Goal: Communication & Community: Answer question/provide support

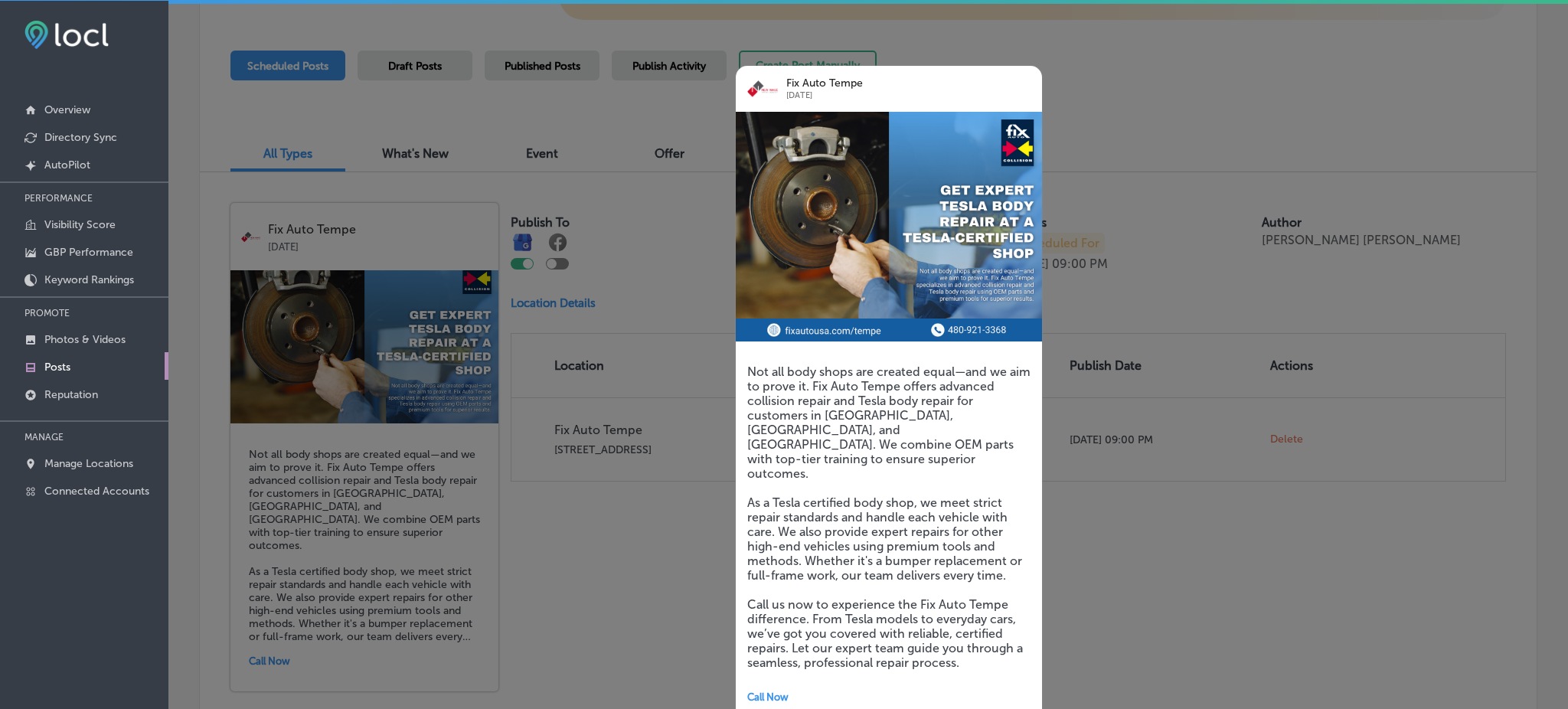
click at [1253, 201] on div at bounding box center [784, 354] width 1568 height 709
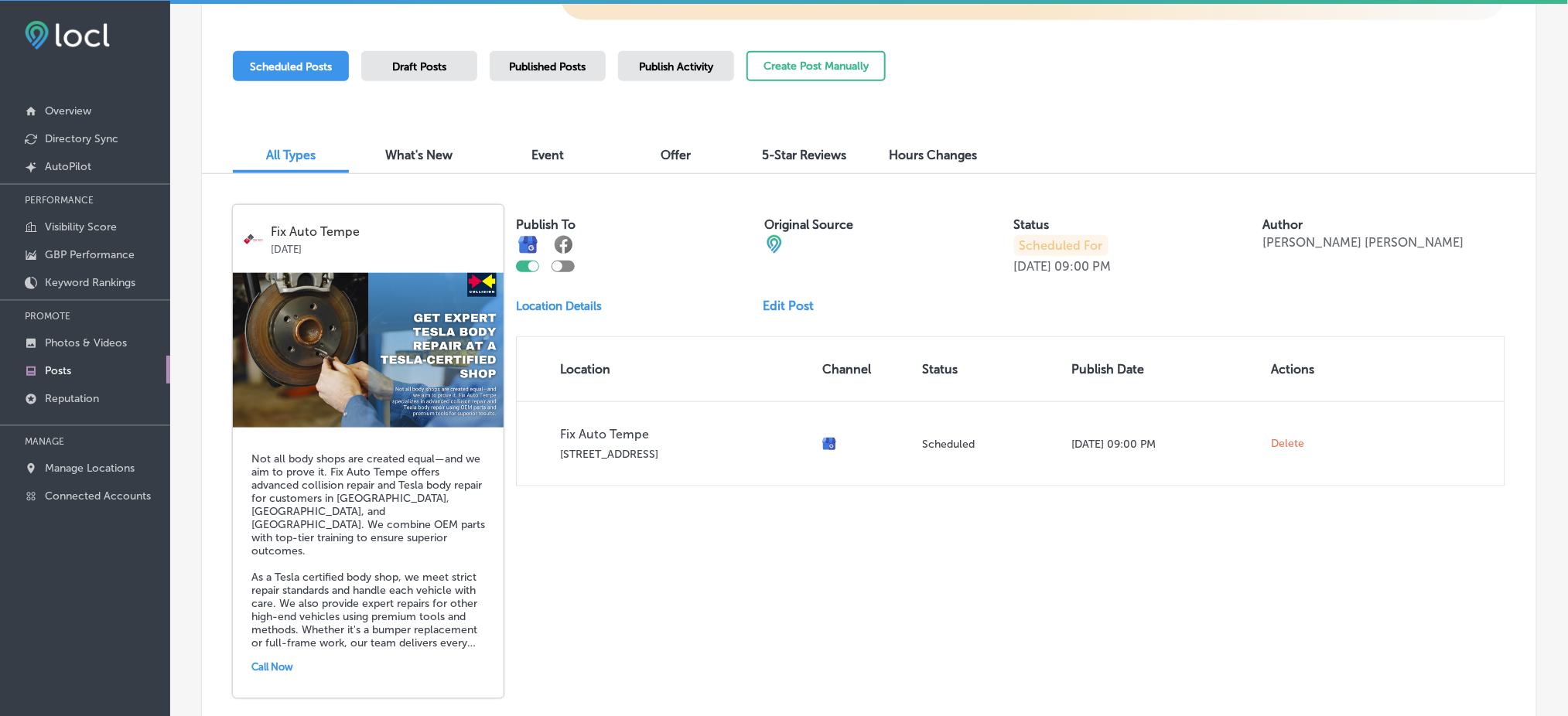
click at [85, 369] on link "Posts" at bounding box center [85, 370] width 170 height 28
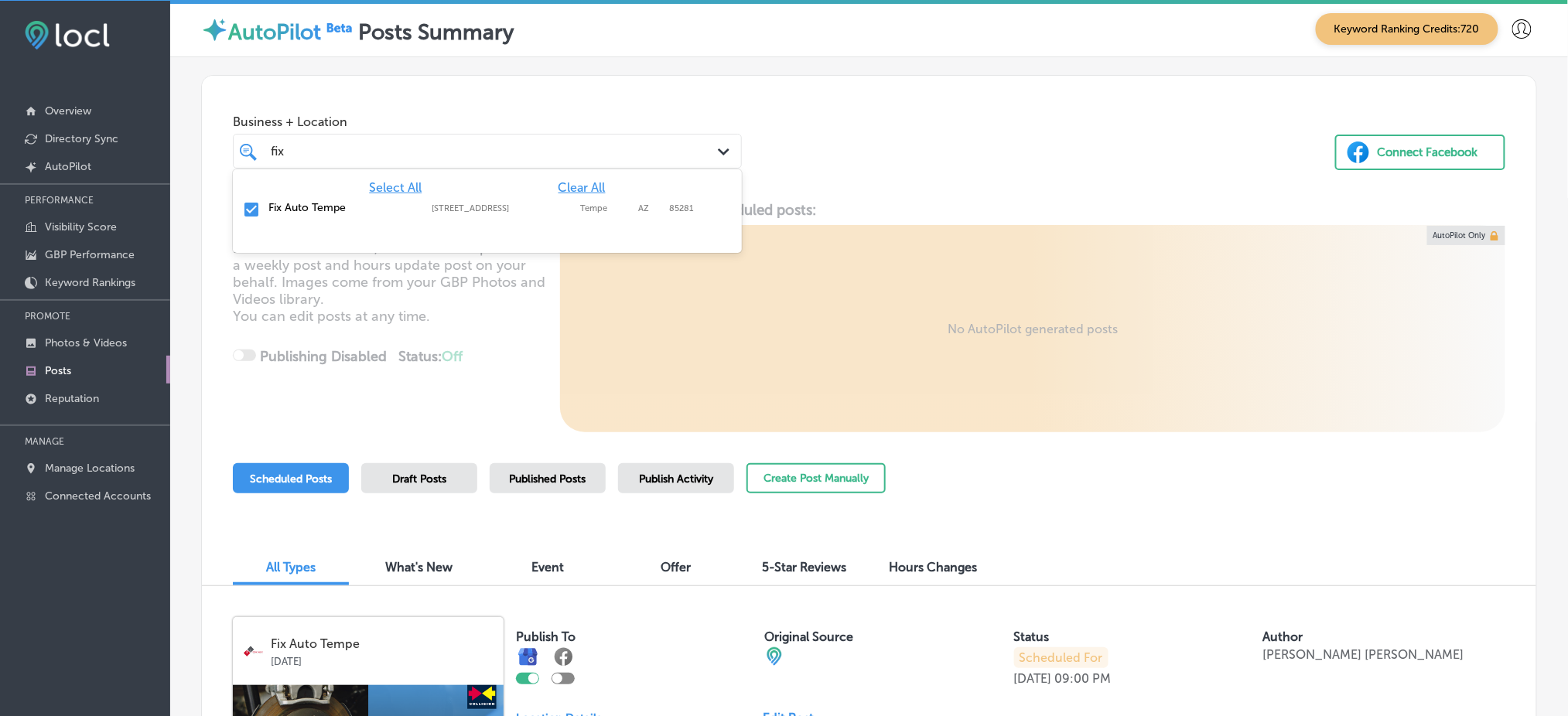
click at [396, 158] on div "fix fix" at bounding box center [466, 151] width 393 height 21
click at [583, 186] on span "Clear All" at bounding box center [582, 187] width 47 height 15
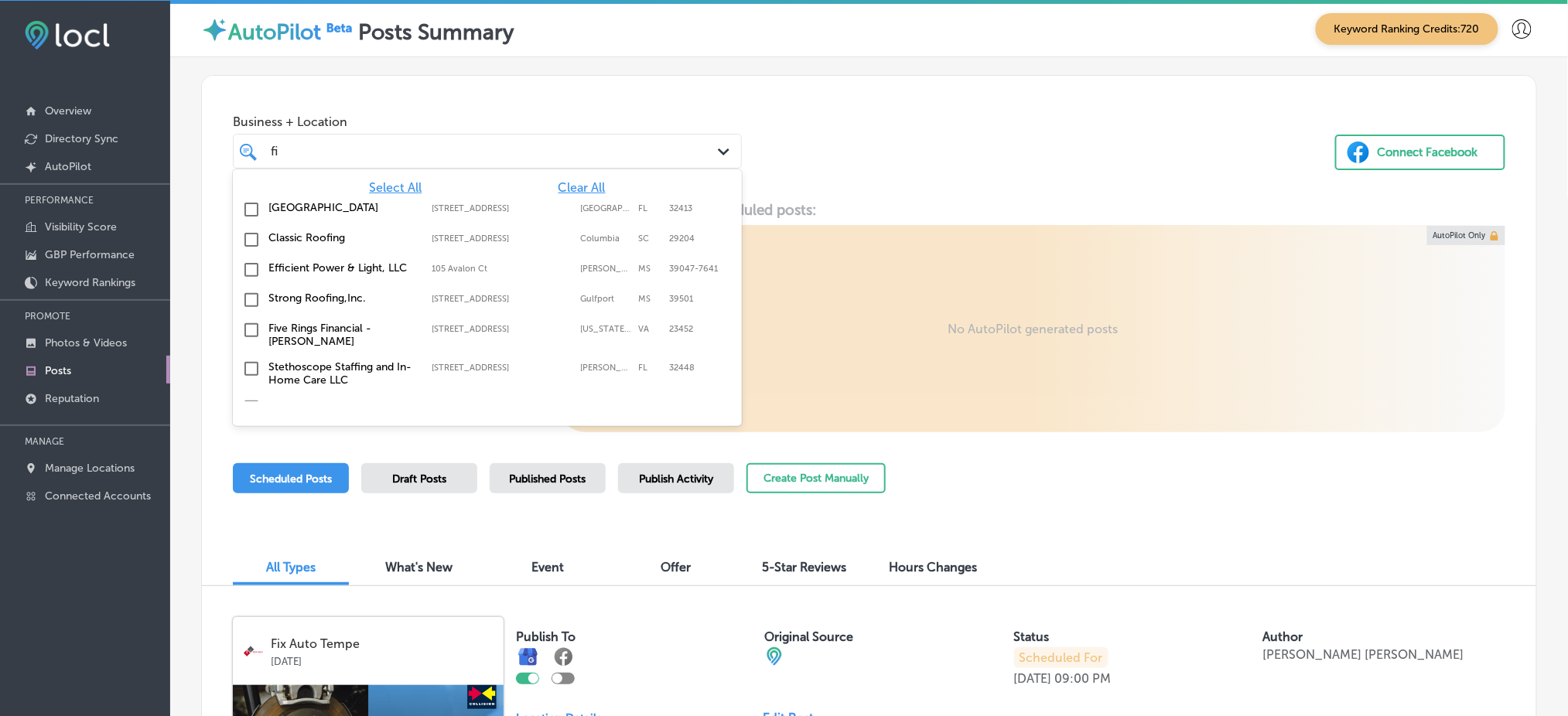
type input "f"
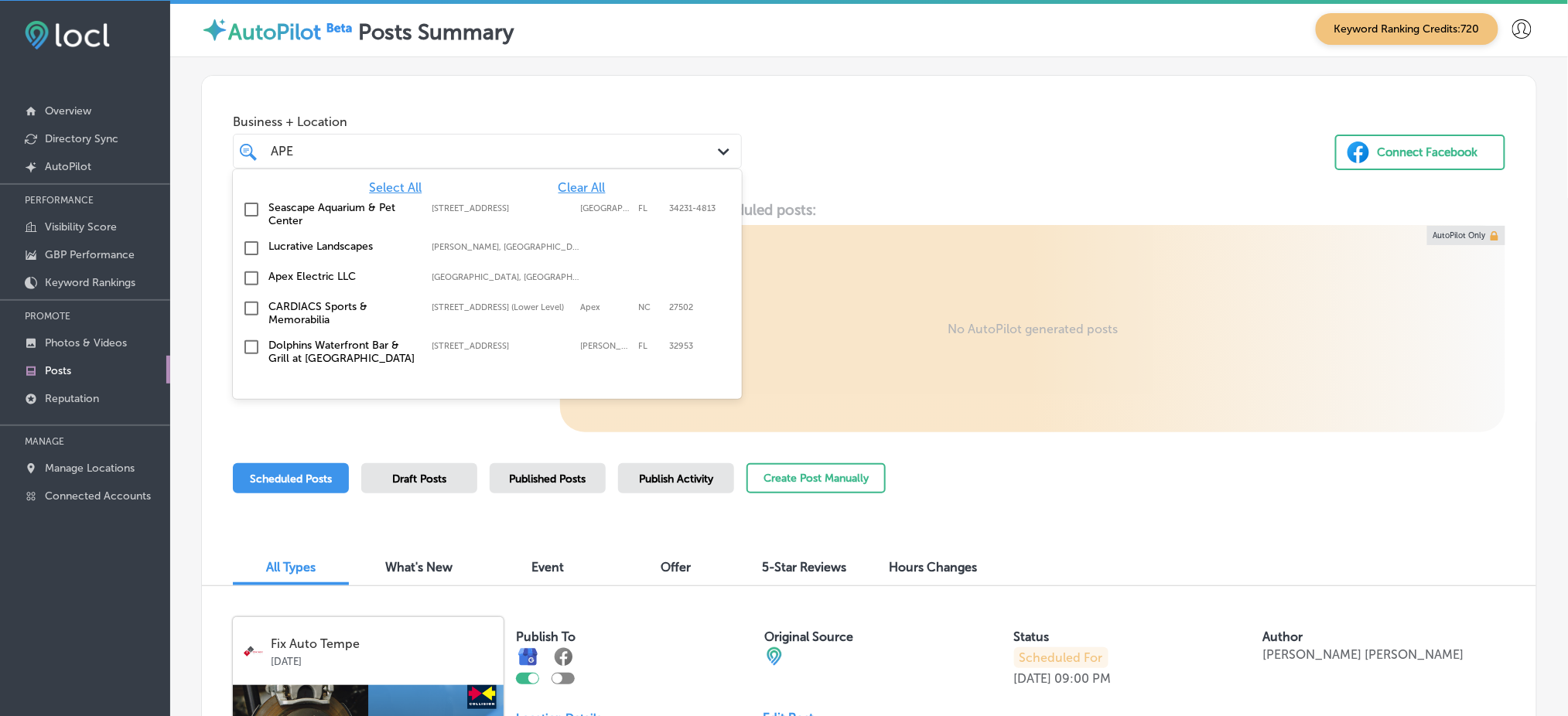
click at [417, 267] on div "Apex Electric LLC [GEOGRAPHIC_DATA], [GEOGRAPHIC_DATA], [GEOGRAPHIC_DATA] | [GE…" at bounding box center [486, 278] width 496 height 24
type input "APE"
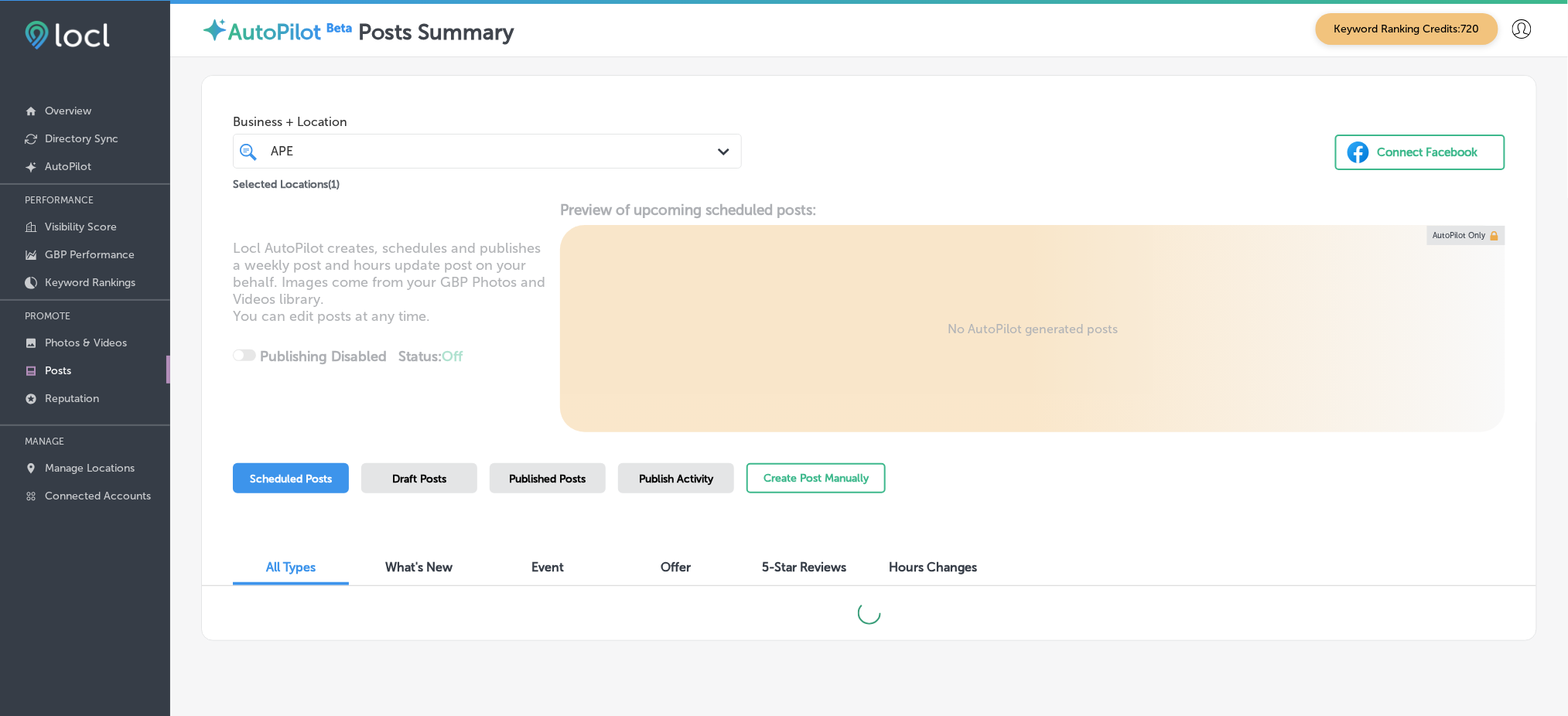
click at [812, 150] on div "Business + Location APE APE Path Created with Sketch. Selected Locations ( 1 ) …" at bounding box center [869, 135] width 1334 height 117
click at [71, 463] on p "Manage Locations" at bounding box center [89, 468] width 90 height 13
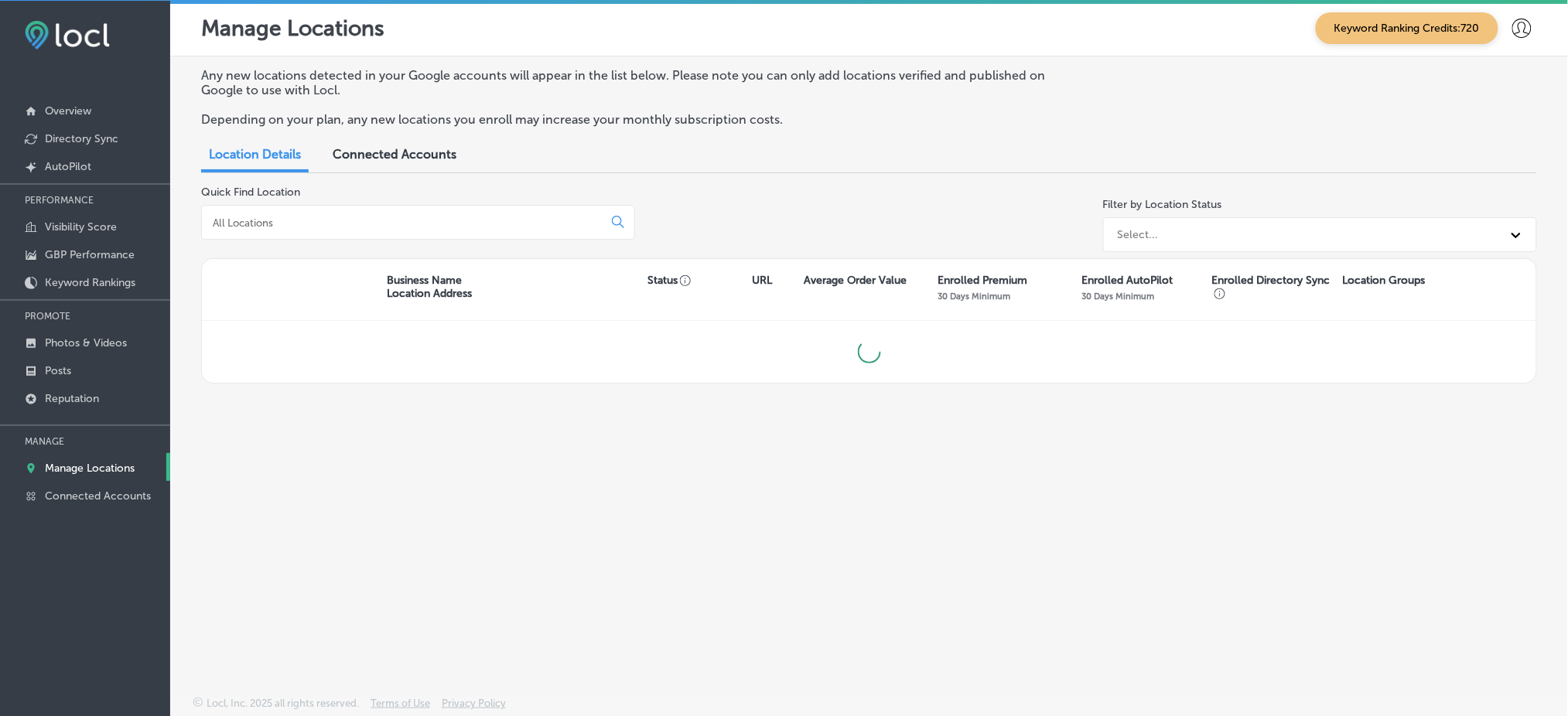
click at [371, 218] on input at bounding box center [405, 223] width 388 height 14
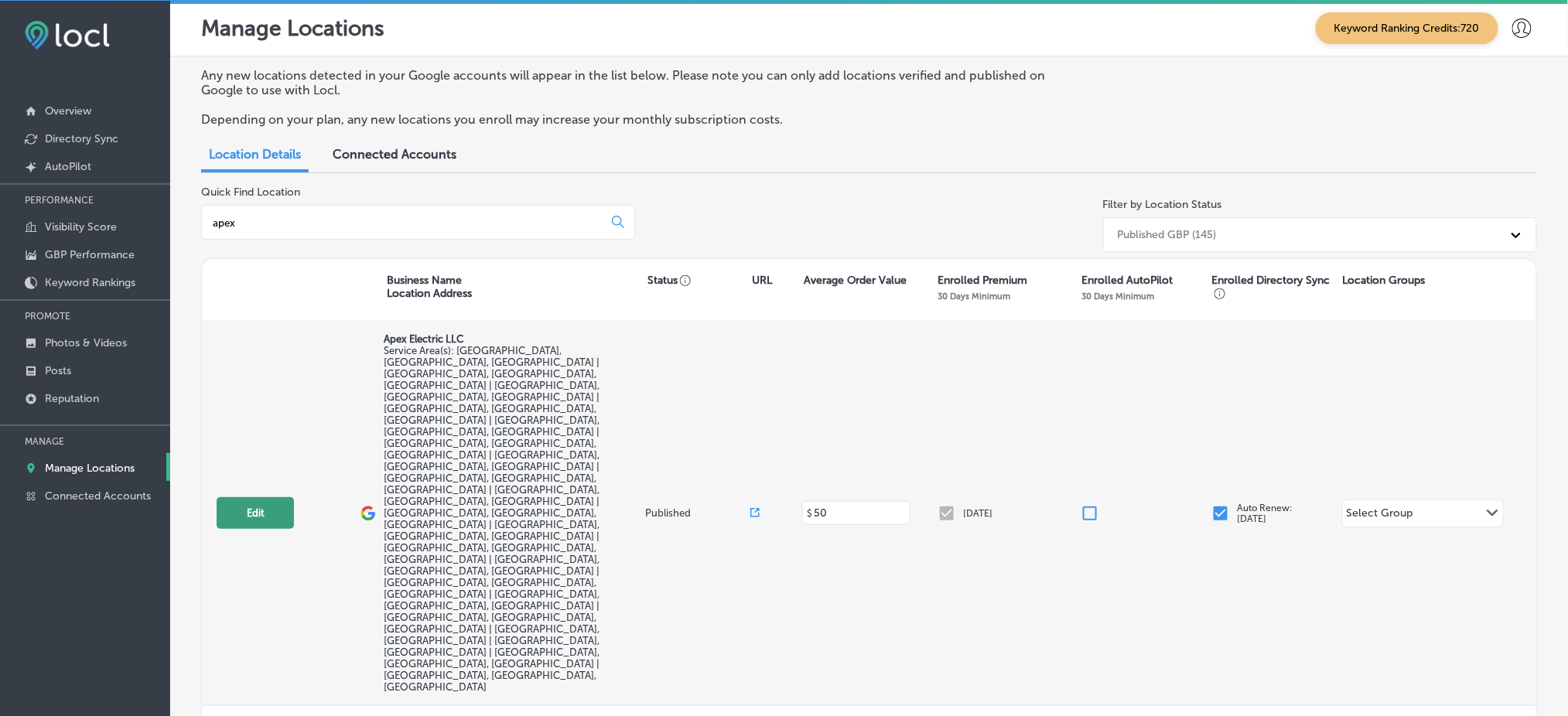
type input "apex"
click at [256, 497] on button "Edit" at bounding box center [255, 513] width 77 height 32
select select "US"
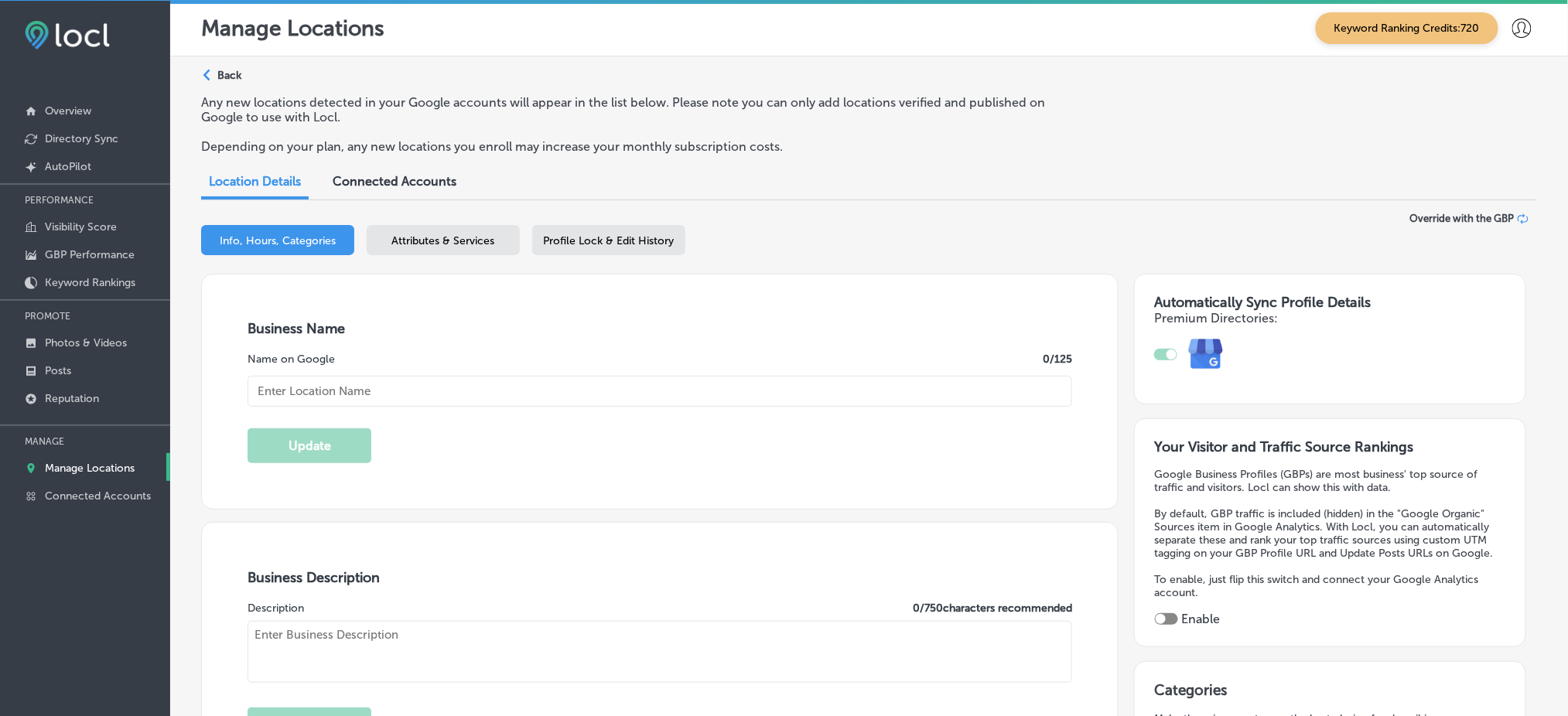
type input "Apex Electric LLC"
type input "[STREET_ADDRESS]"
type input "[GEOGRAPHIC_DATA]"
type input "80216"
type input "US"
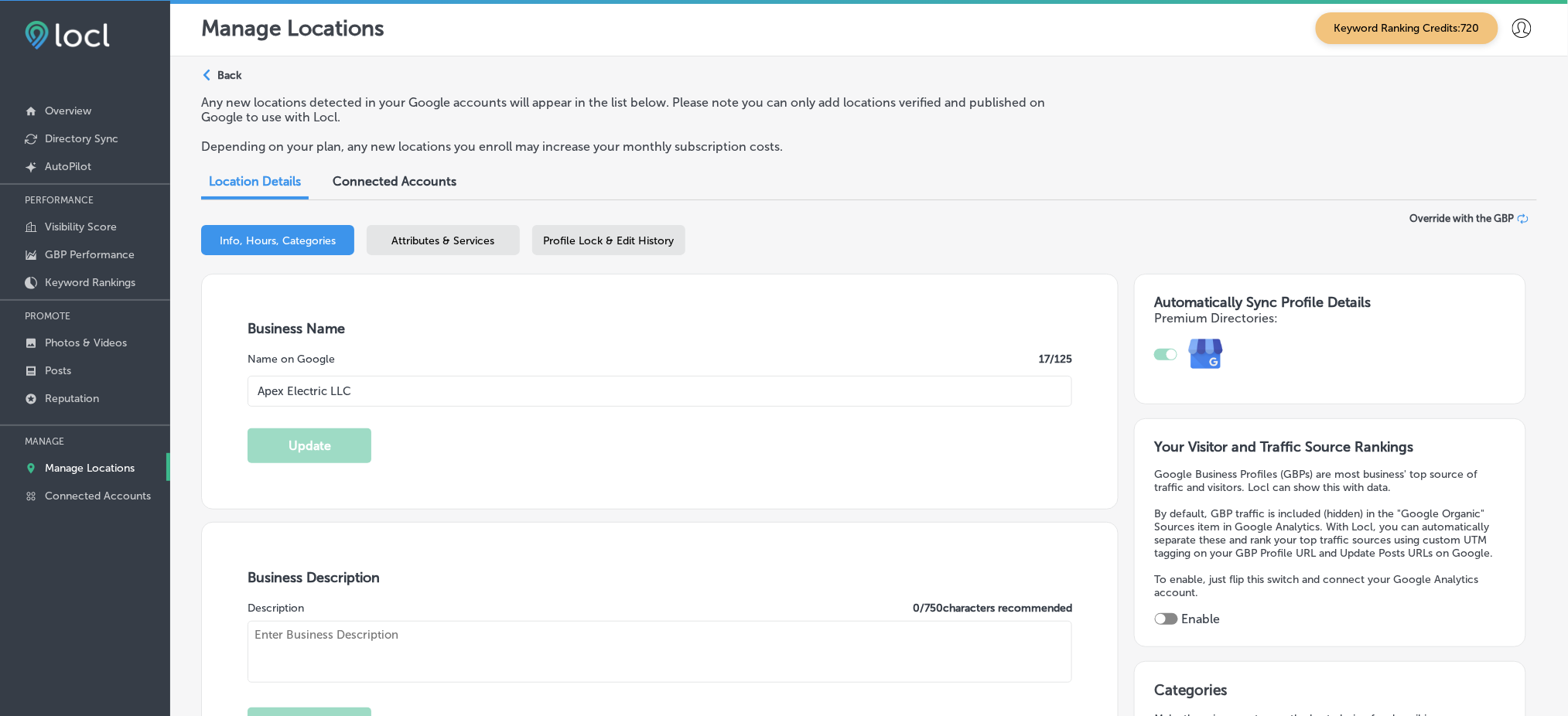
type input "[URL][DOMAIN_NAME]"
checkbox input "true"
type textarea "Apex Electric LLC provides expert residential and commercial electrical service…"
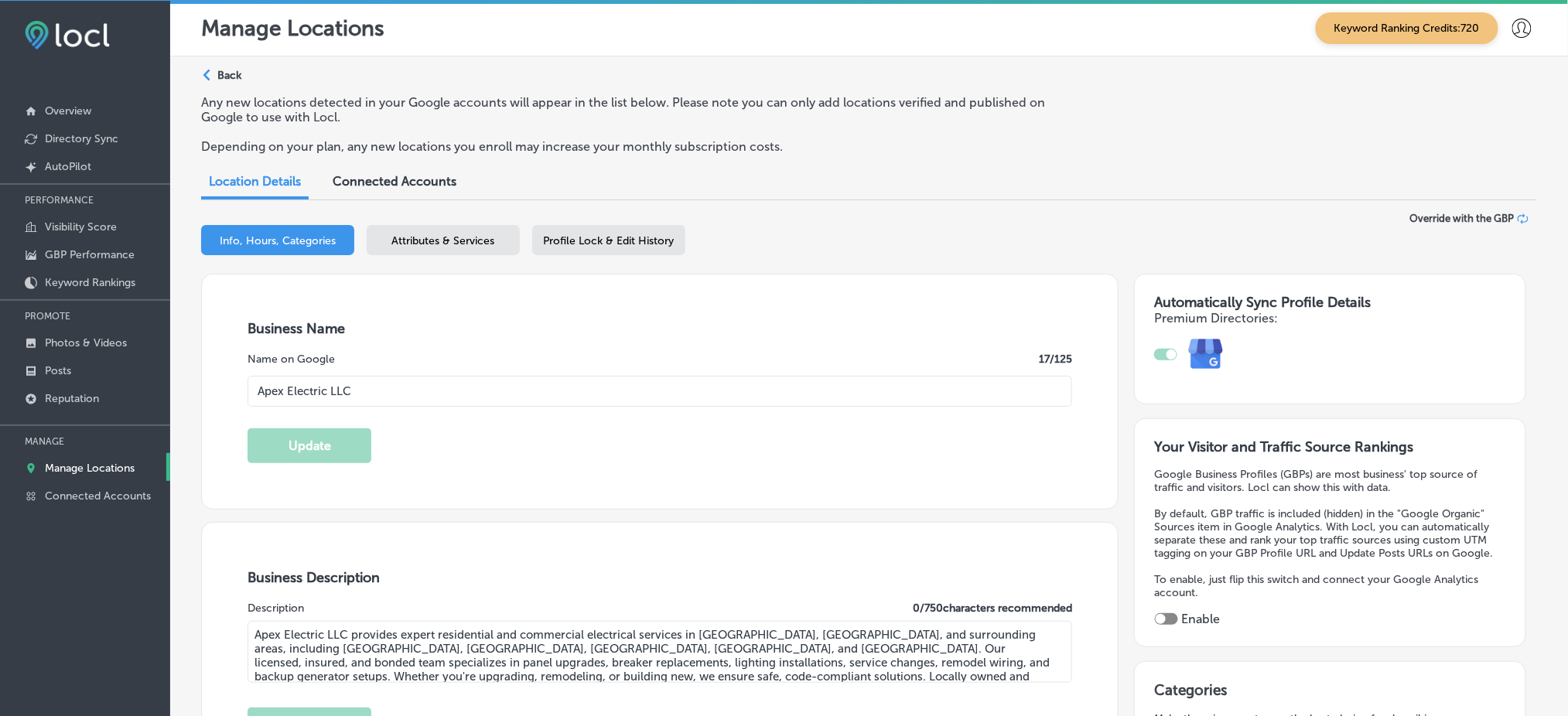
type input "[PHONE_NUMBER]"
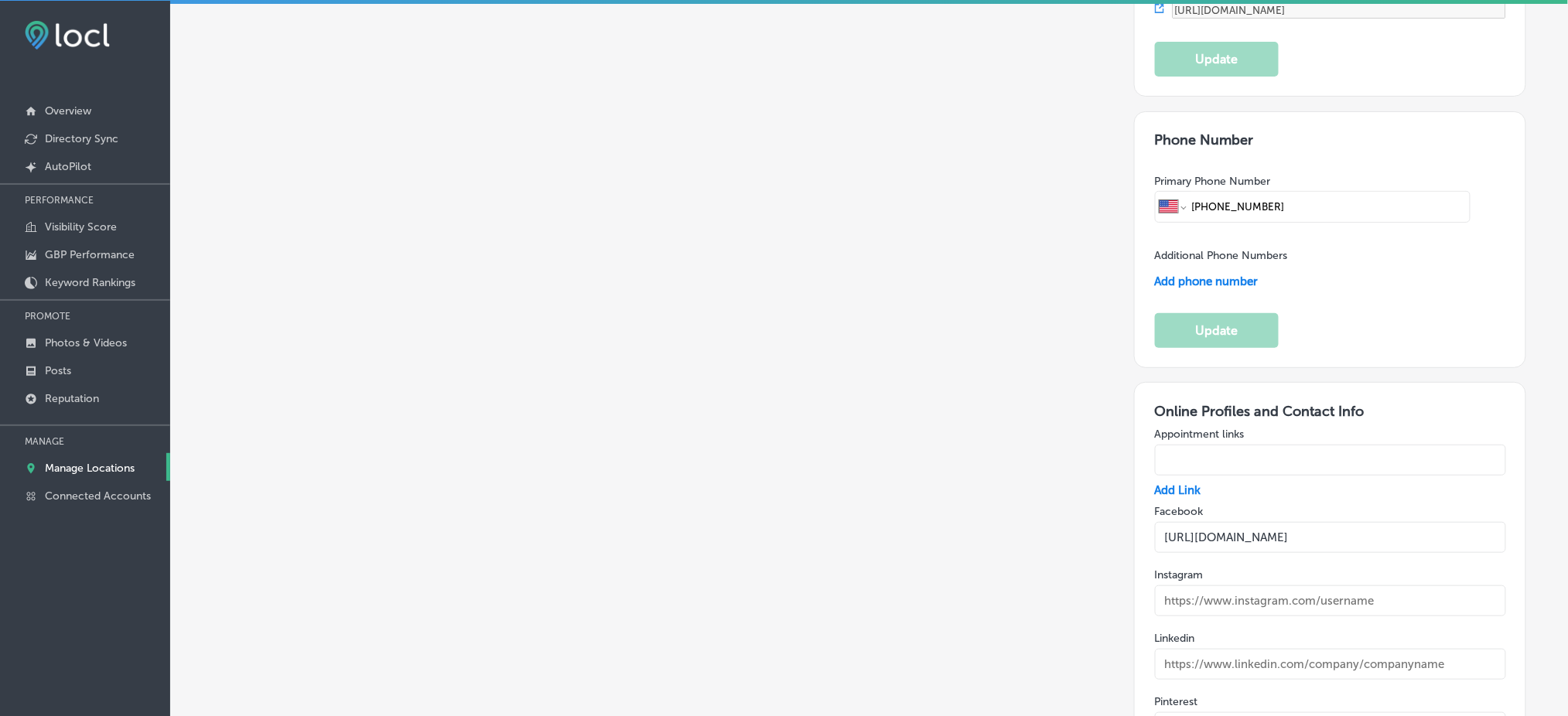
scroll to position [2269, 0]
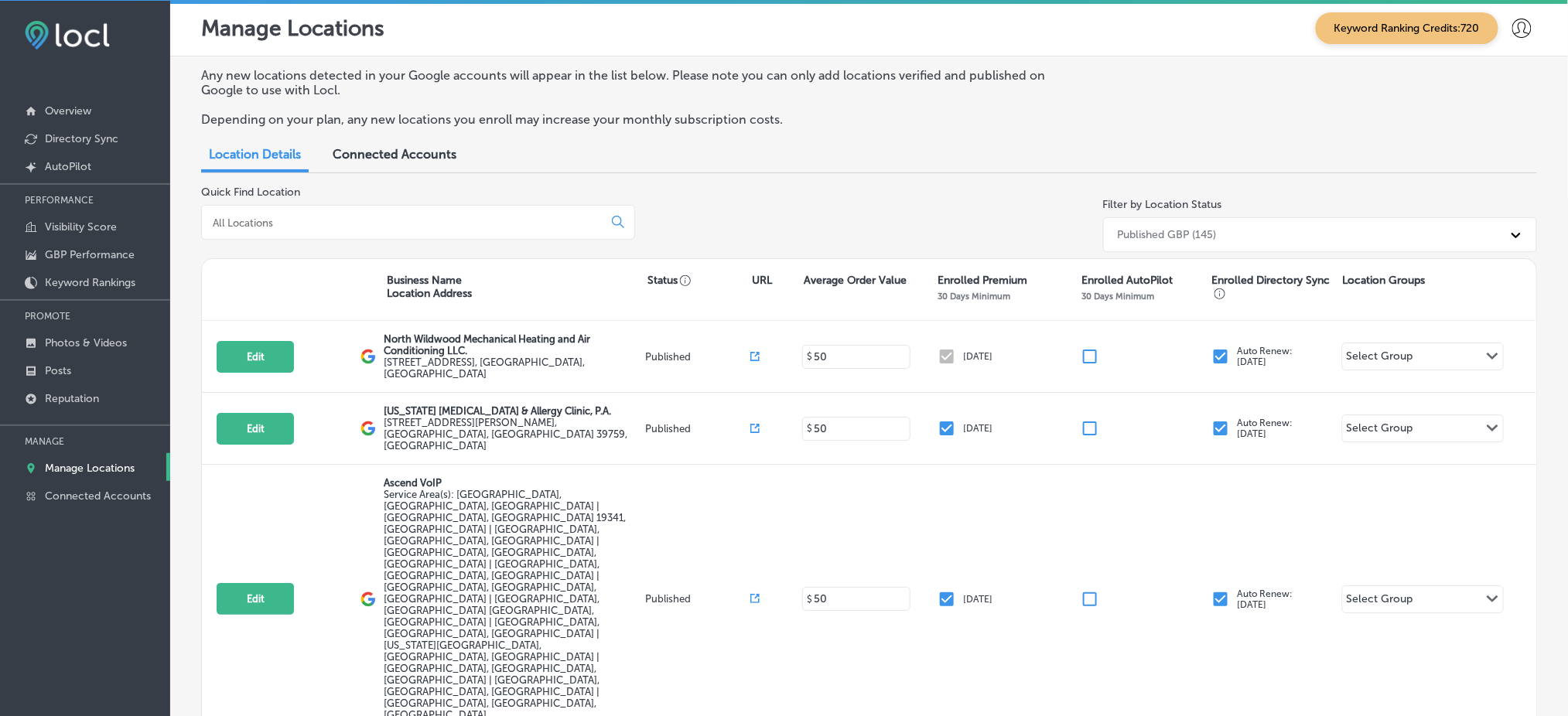
click at [330, 216] on input at bounding box center [405, 223] width 388 height 14
type input "e"
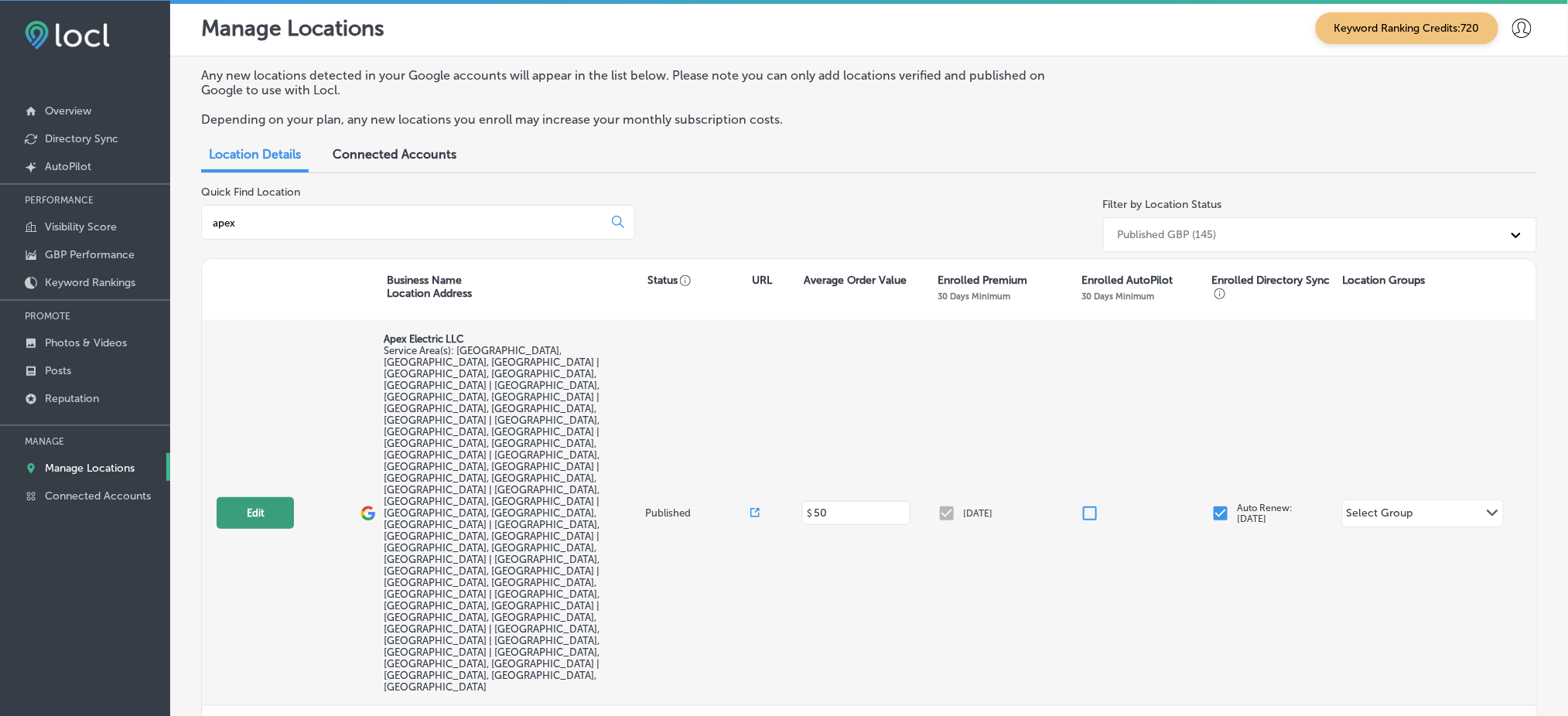
type input "apex"
click at [245, 497] on button "Edit" at bounding box center [255, 513] width 77 height 32
select select "US"
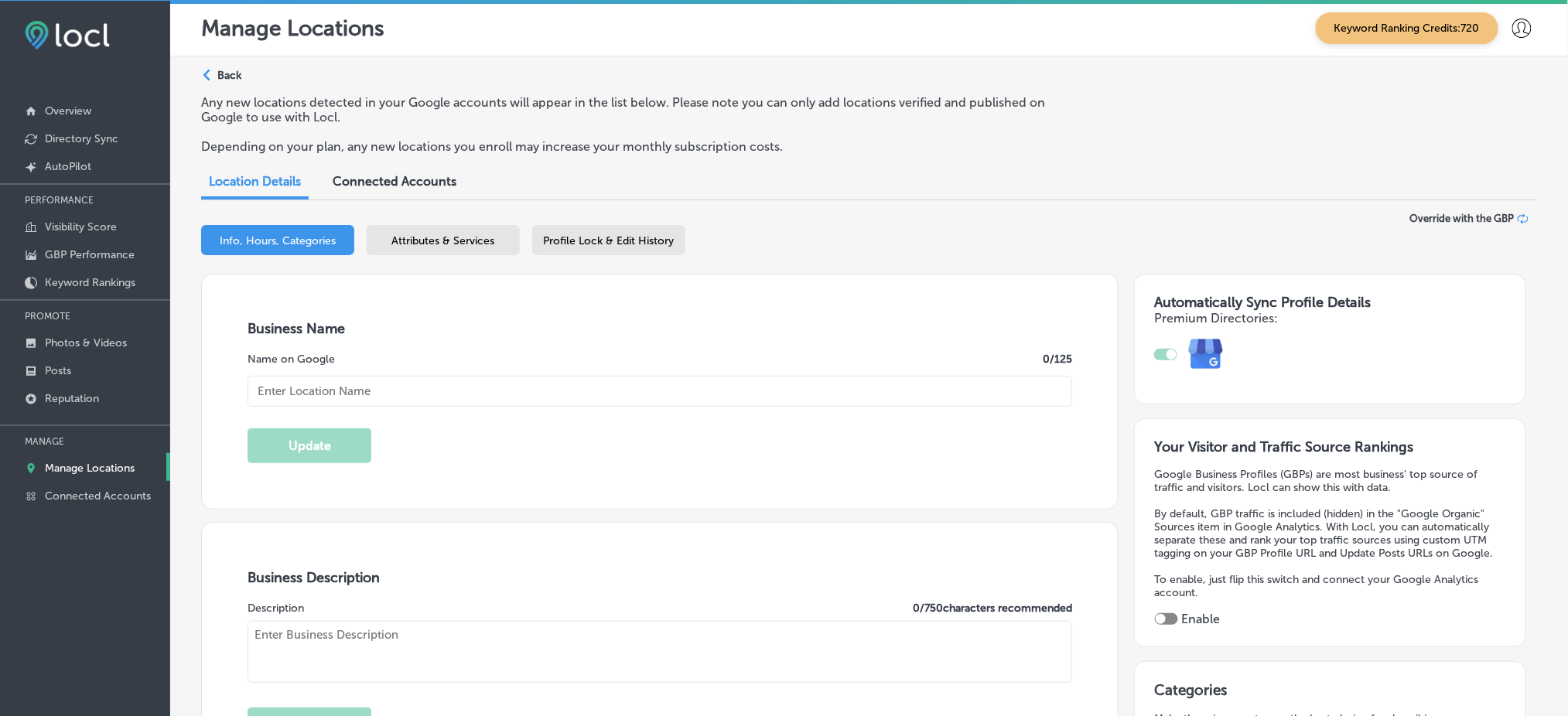
type input "Apex Electric LLC"
type input "[URL][DOMAIN_NAME]"
type input "[PHONE_NUMBER]"
checkbox input "true"
type textarea "Apex Electric LLC provides expert residential and commercial electrical service…"
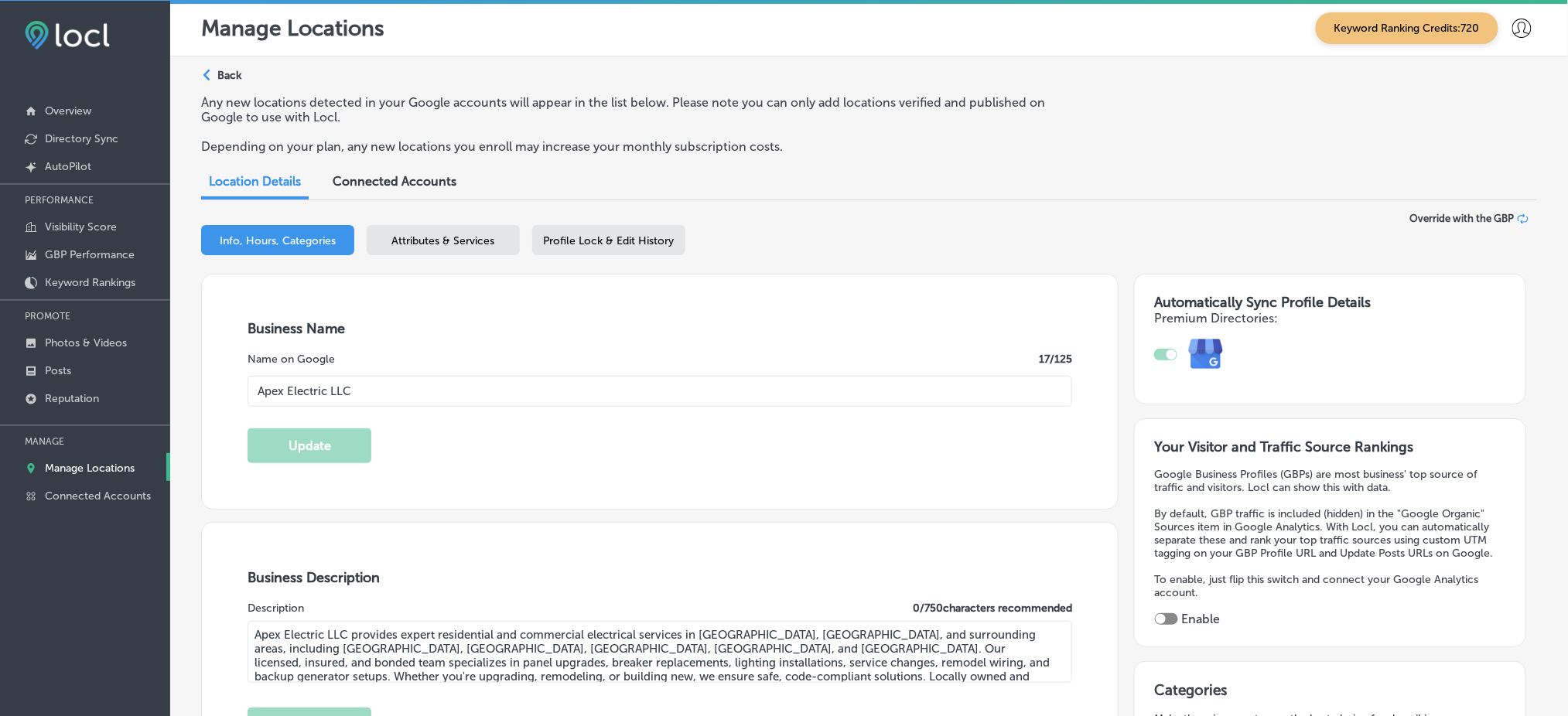
type input "[STREET_ADDRESS]"
type input "[GEOGRAPHIC_DATA]"
type input "80216"
type input "US"
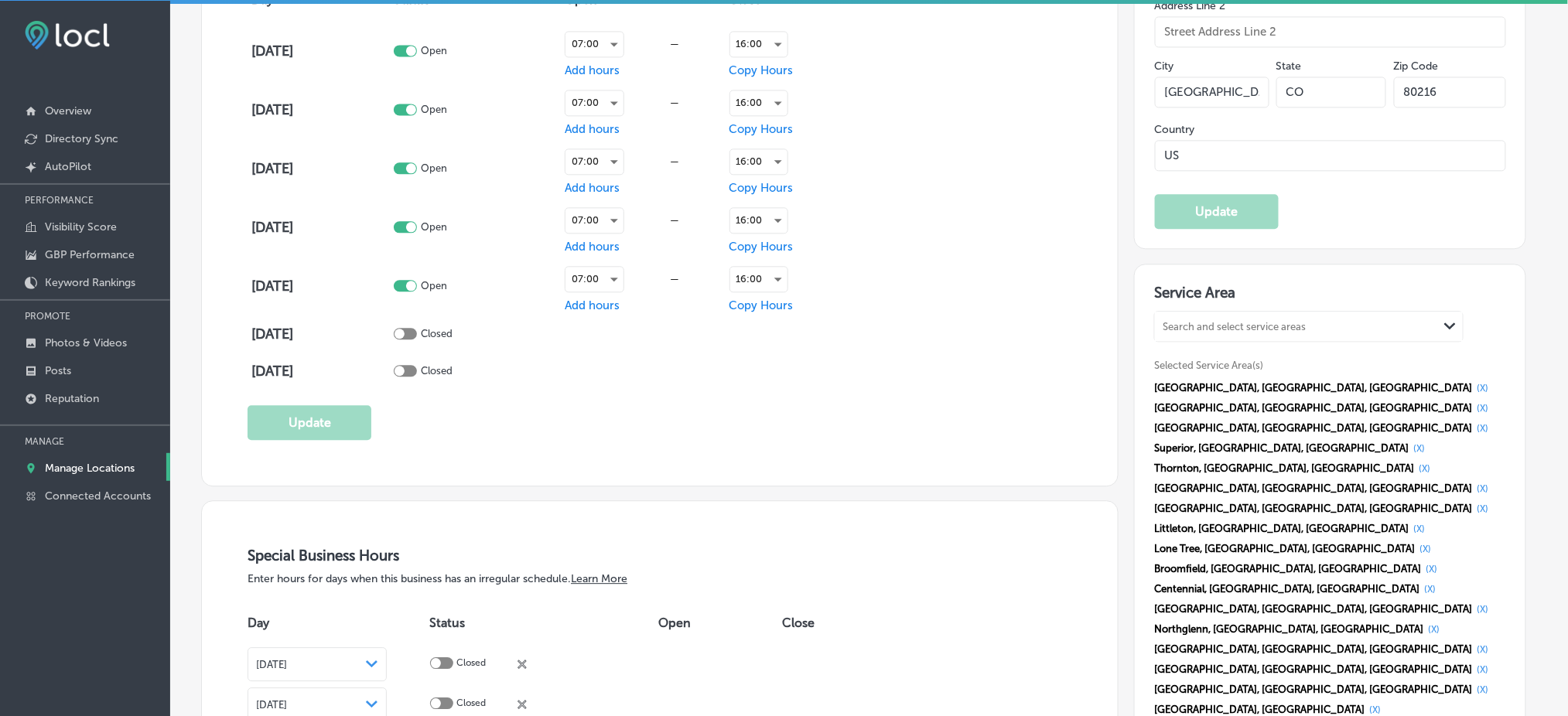
scroll to position [1341, 0]
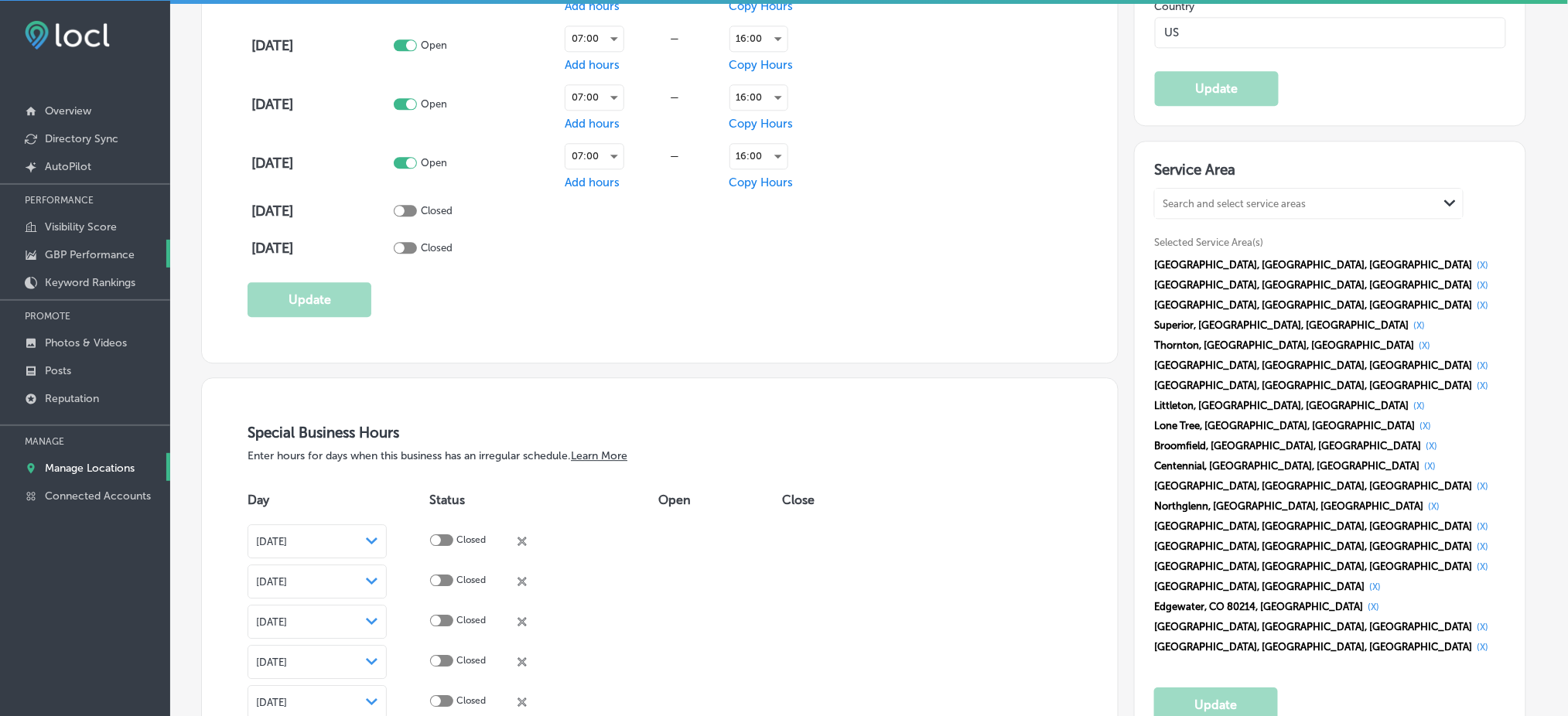
click at [94, 256] on p "GBP Performance" at bounding box center [89, 255] width 90 height 13
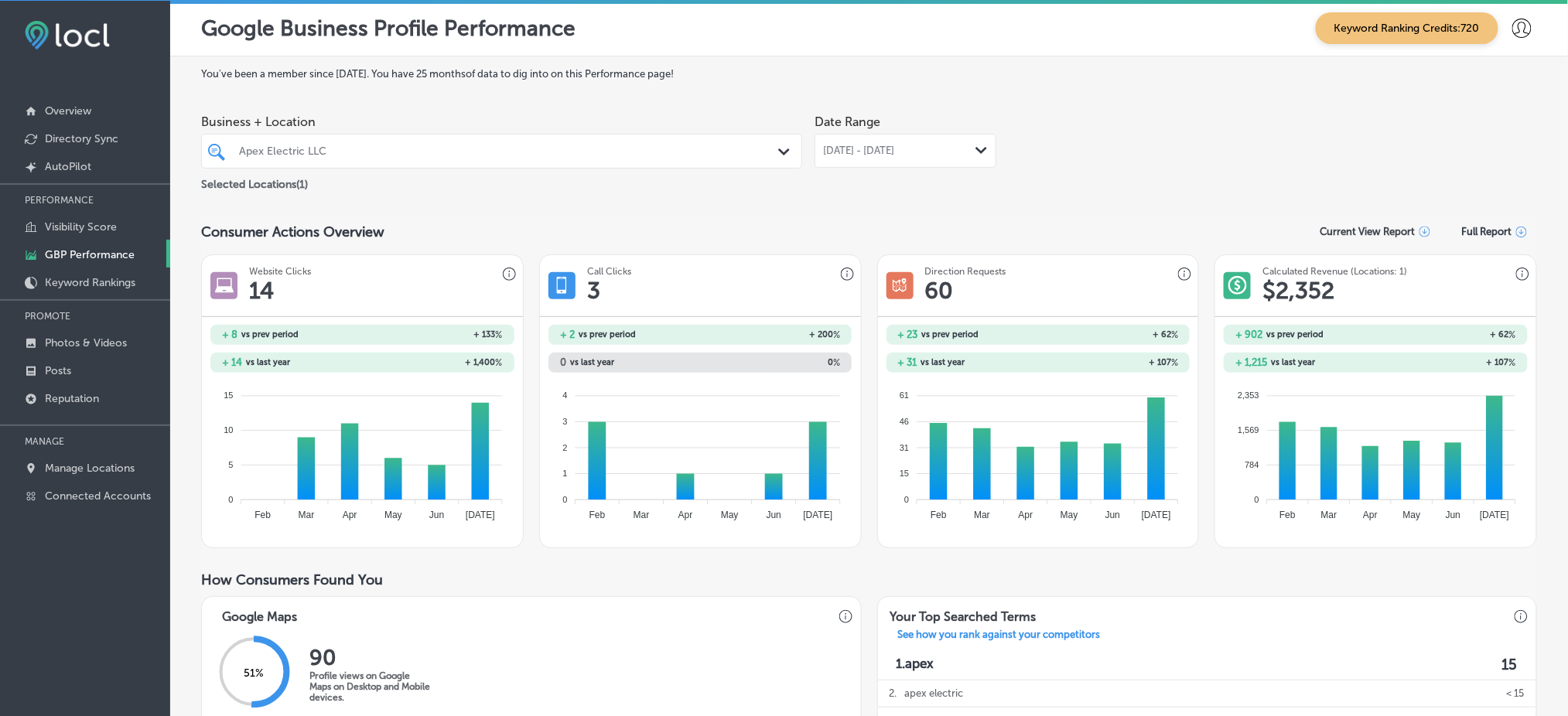
click at [845, 151] on span "[DATE] - [DATE]" at bounding box center [858, 151] width 71 height 12
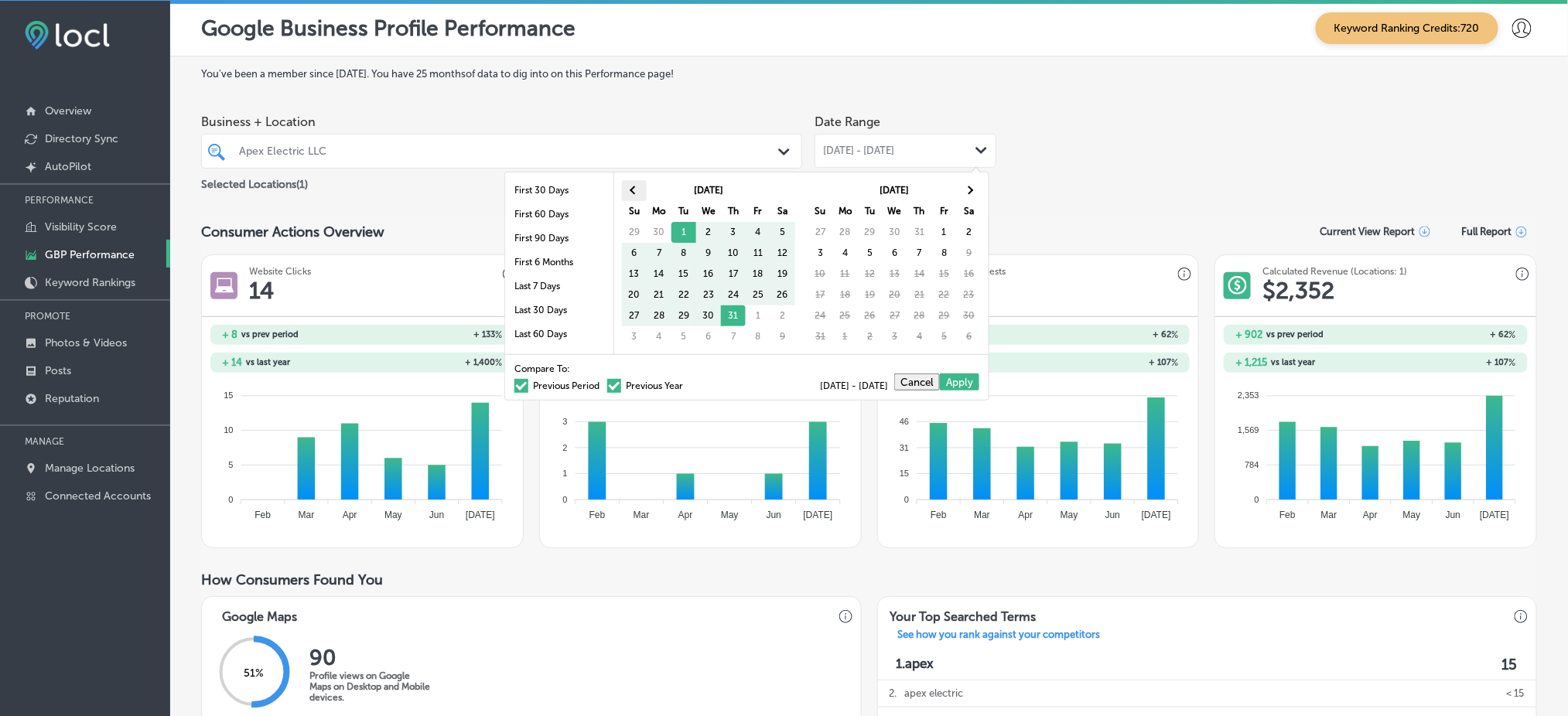
click at [634, 190] on span at bounding box center [634, 191] width 9 height 9
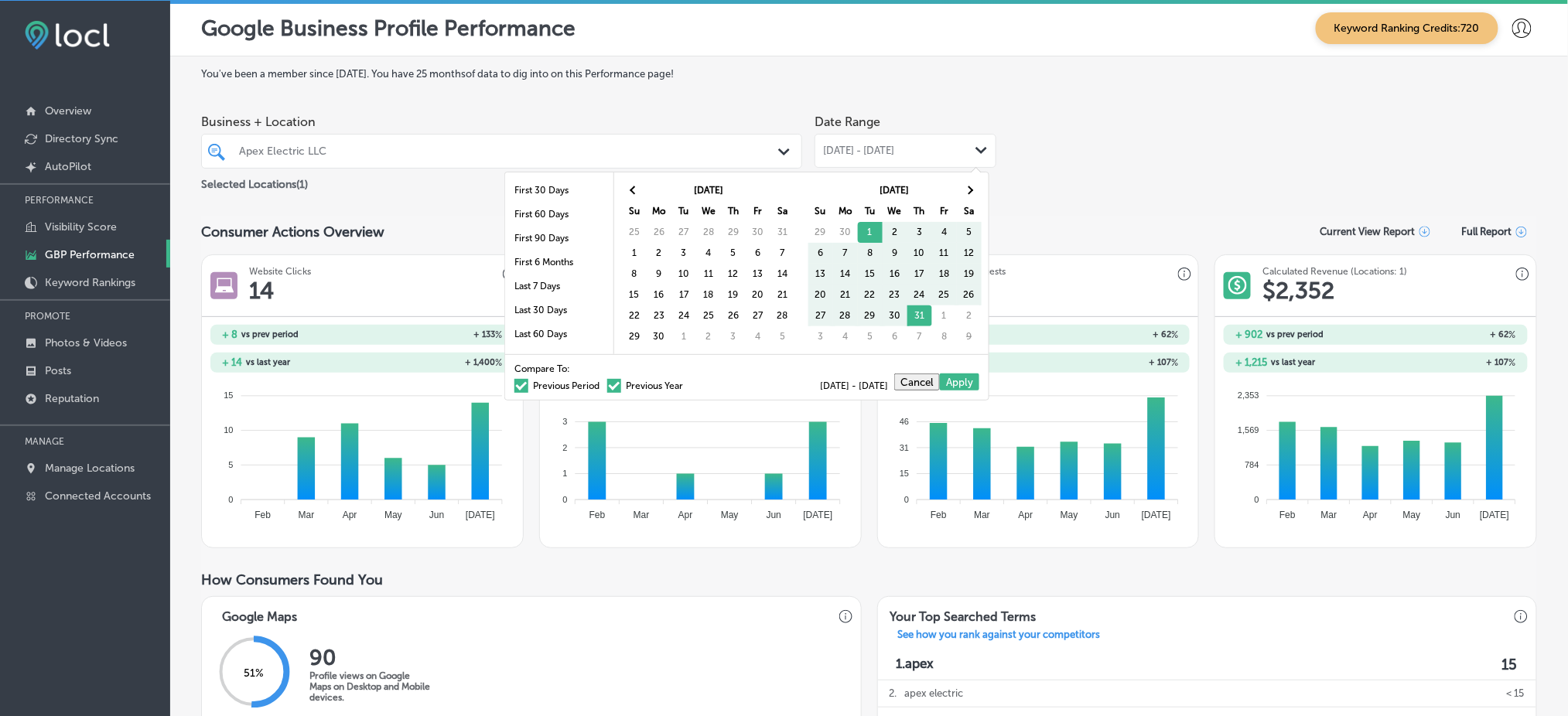
click at [634, 190] on span at bounding box center [634, 191] width 9 height 9
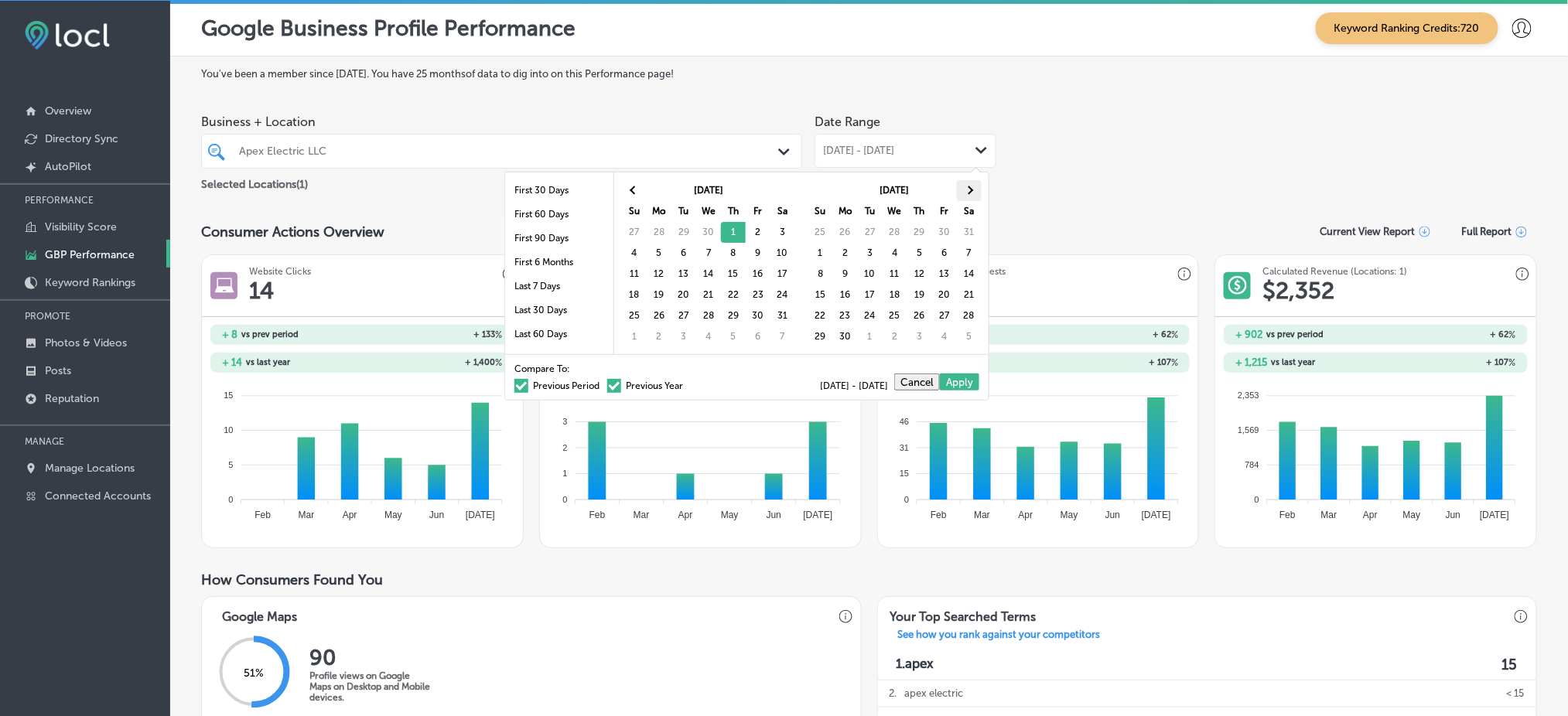
click at [972, 185] on th at bounding box center [969, 191] width 24 height 21
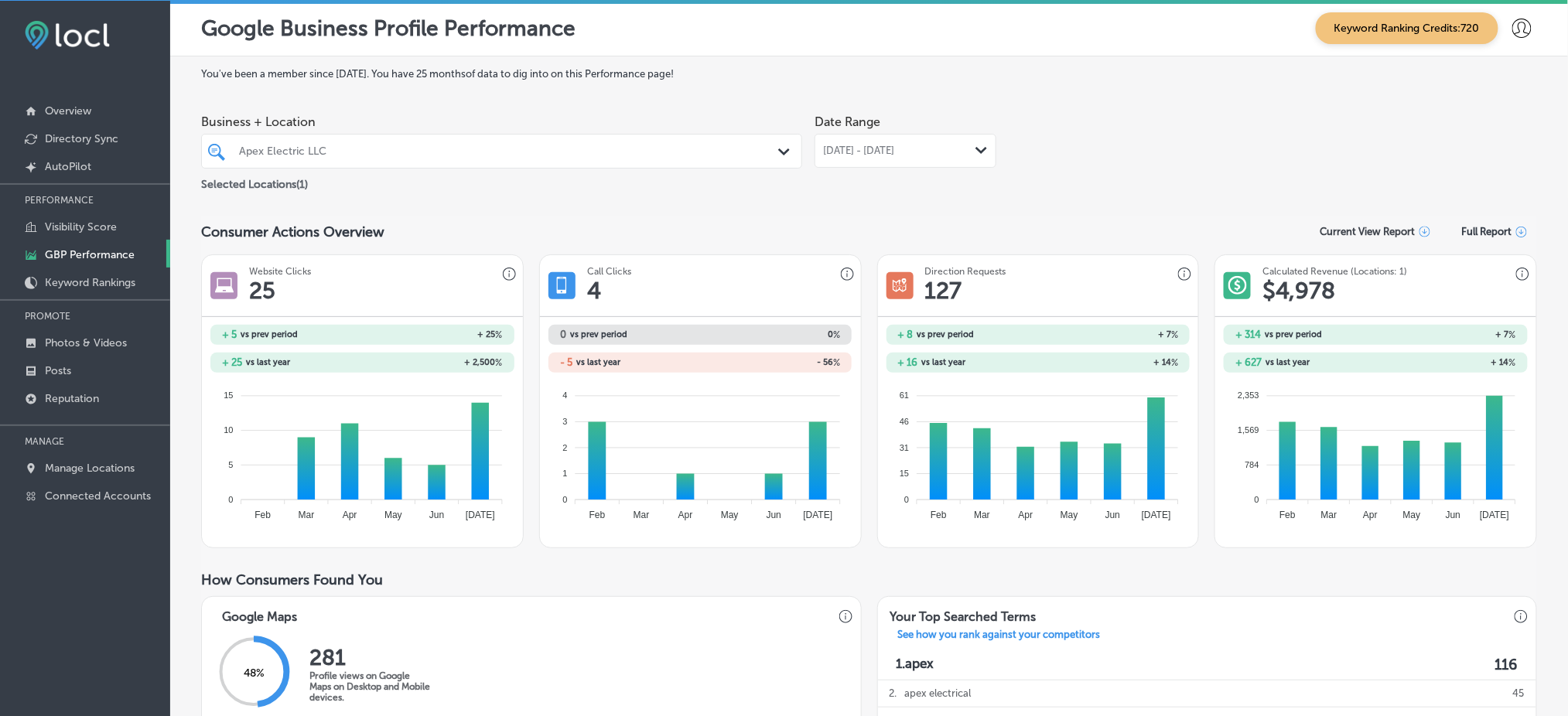
click at [889, 155] on span "[DATE] - [DATE]" at bounding box center [858, 151] width 71 height 12
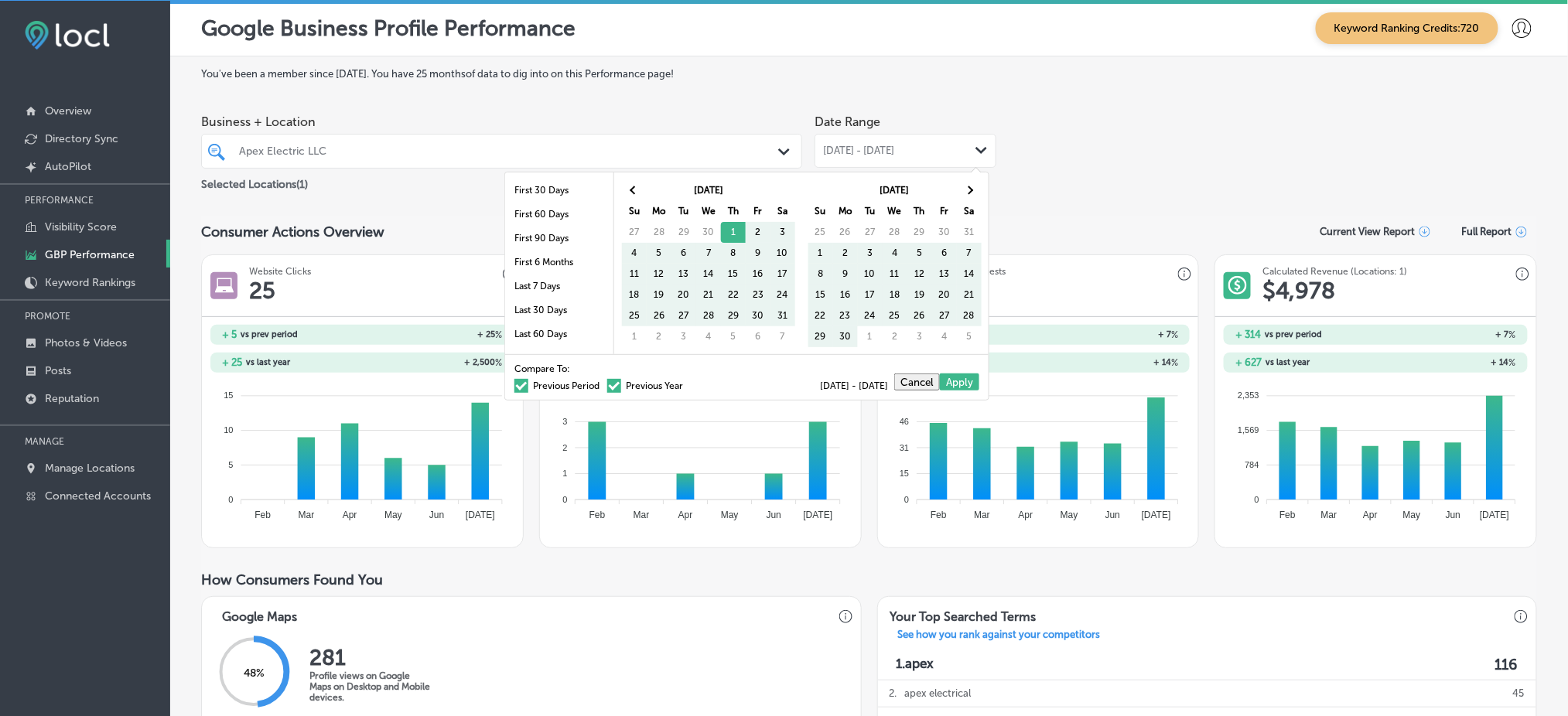
click at [598, 378] on div "Compare To: Previous Period Previous Year" at bounding box center [598, 377] width 169 height 26
click at [607, 389] on span at bounding box center [614, 386] width 14 height 14
click at [686, 383] on input "Previous Year" at bounding box center [686, 383] width 0 height 0
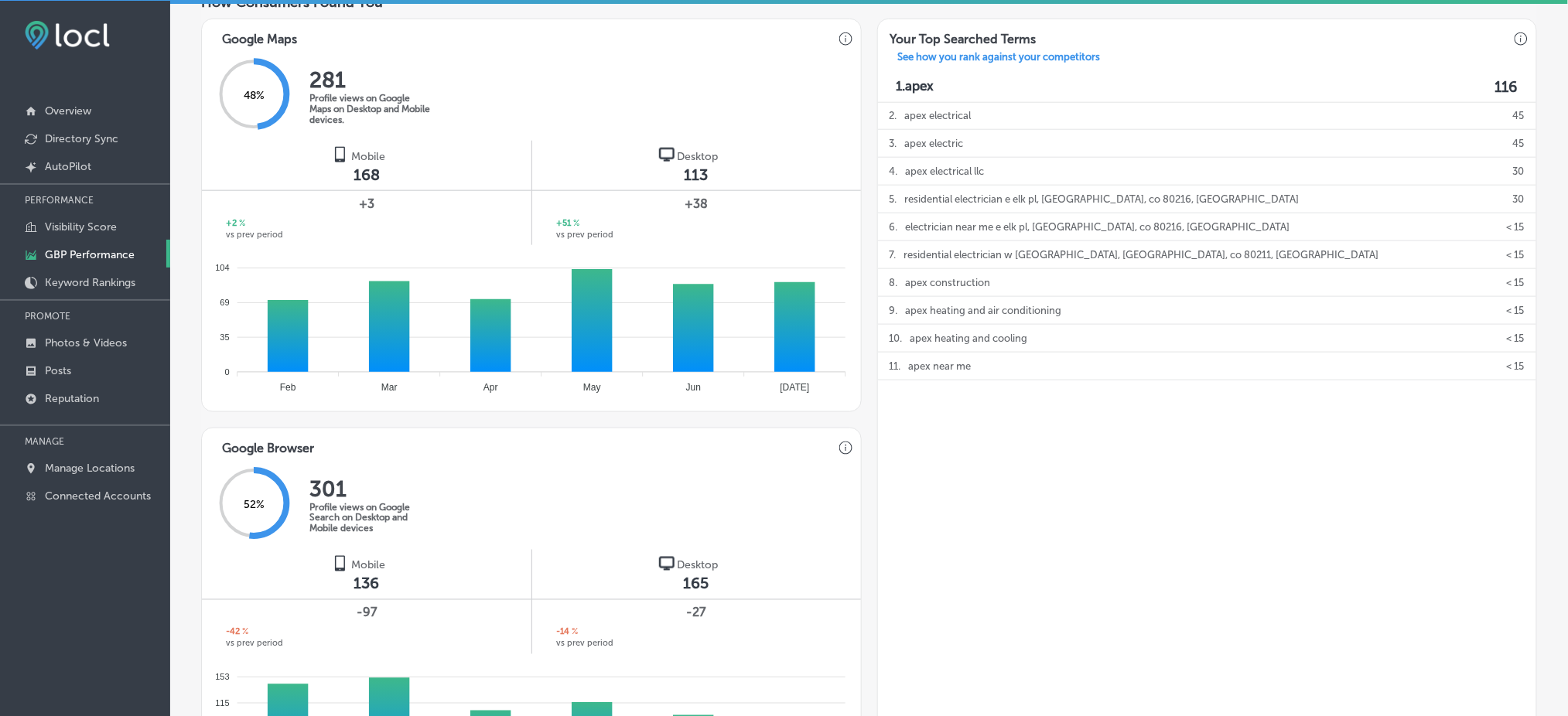
scroll to position [722, 0]
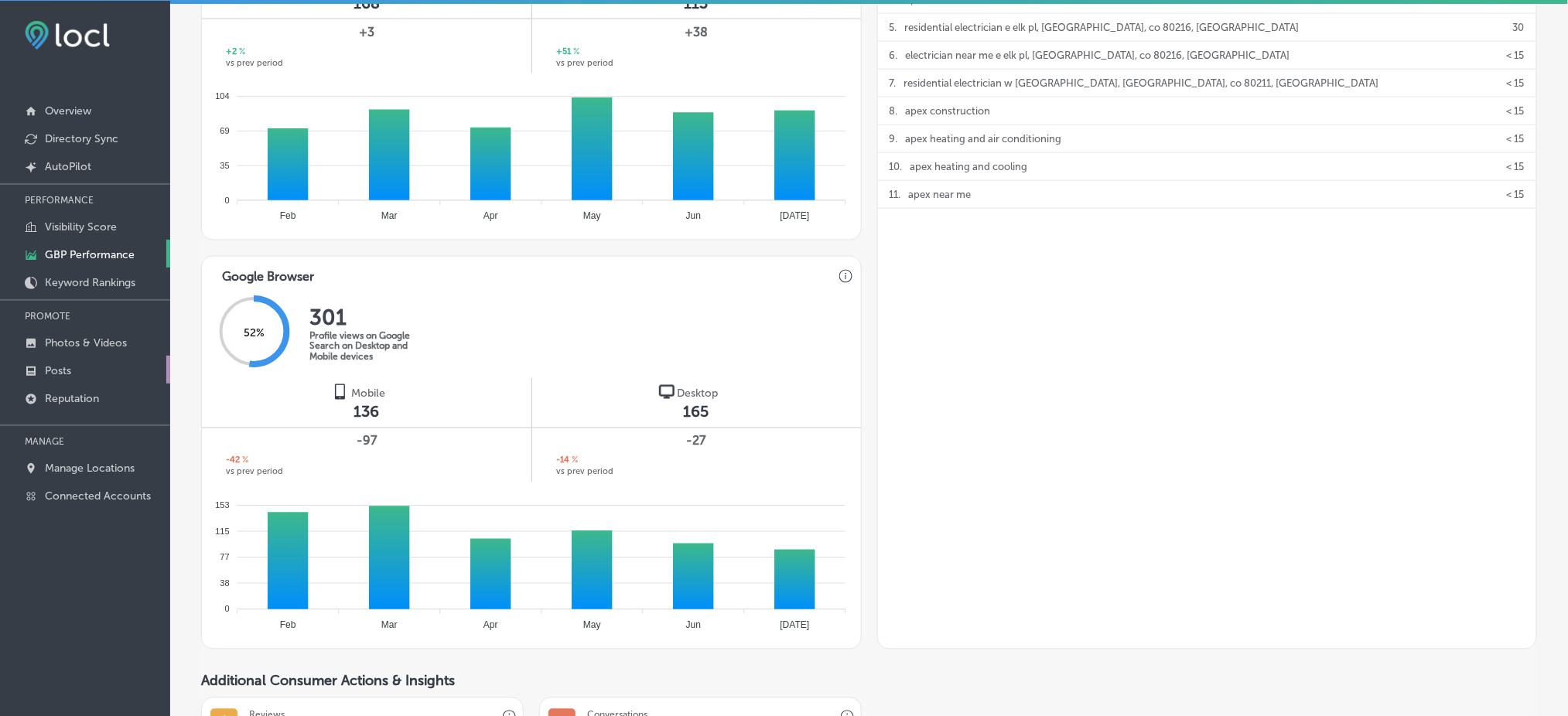
click at [112, 368] on link "Posts" at bounding box center [85, 370] width 170 height 28
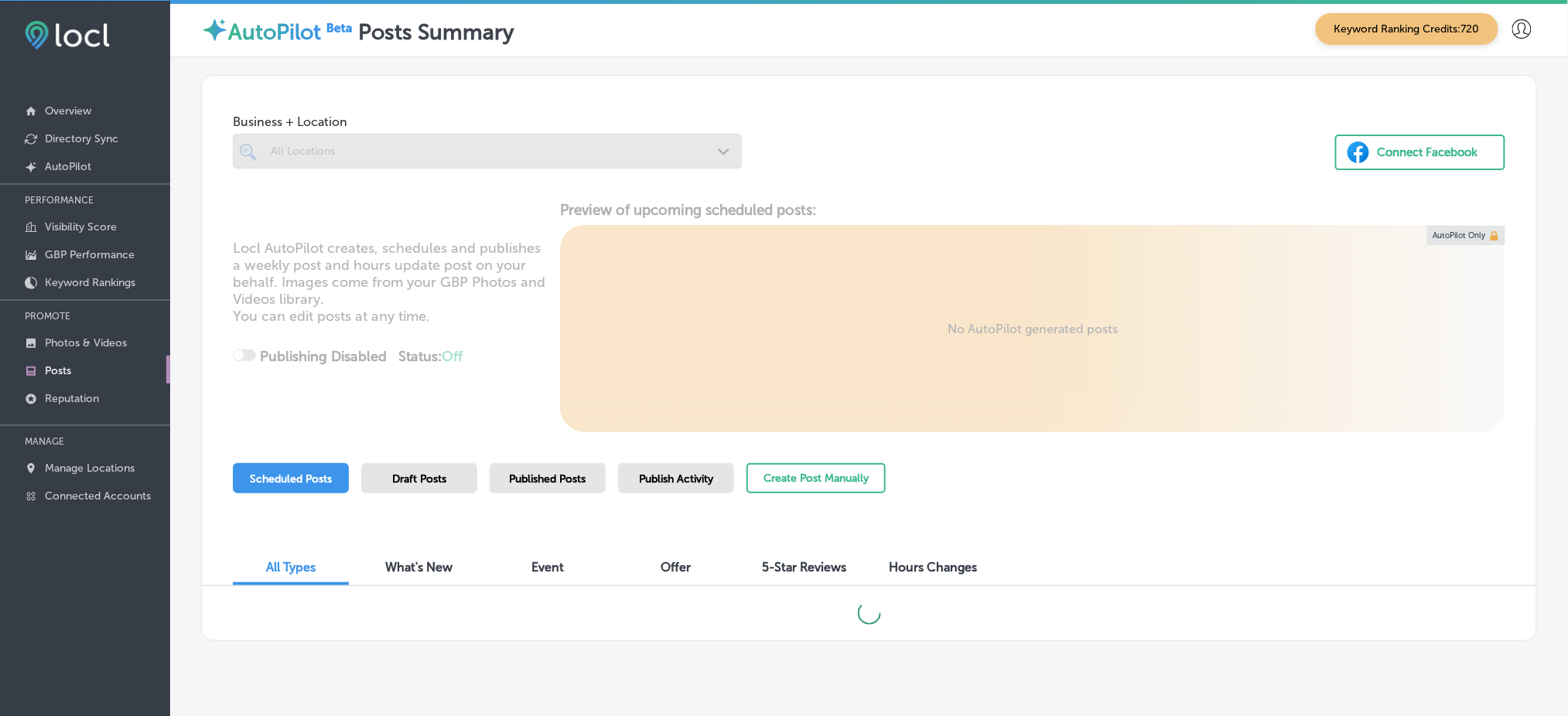
click at [409, 136] on div at bounding box center [487, 151] width 509 height 35
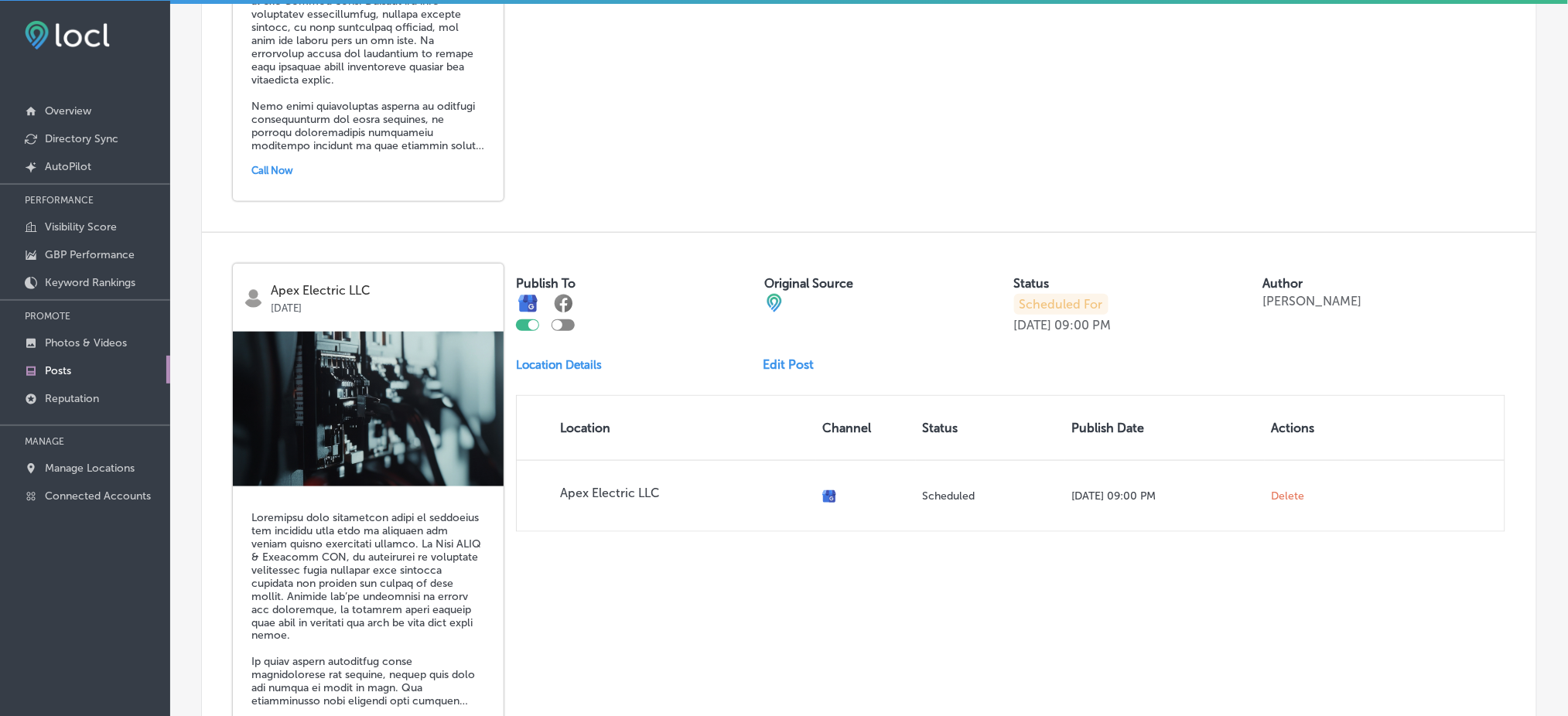
scroll to position [3353, 0]
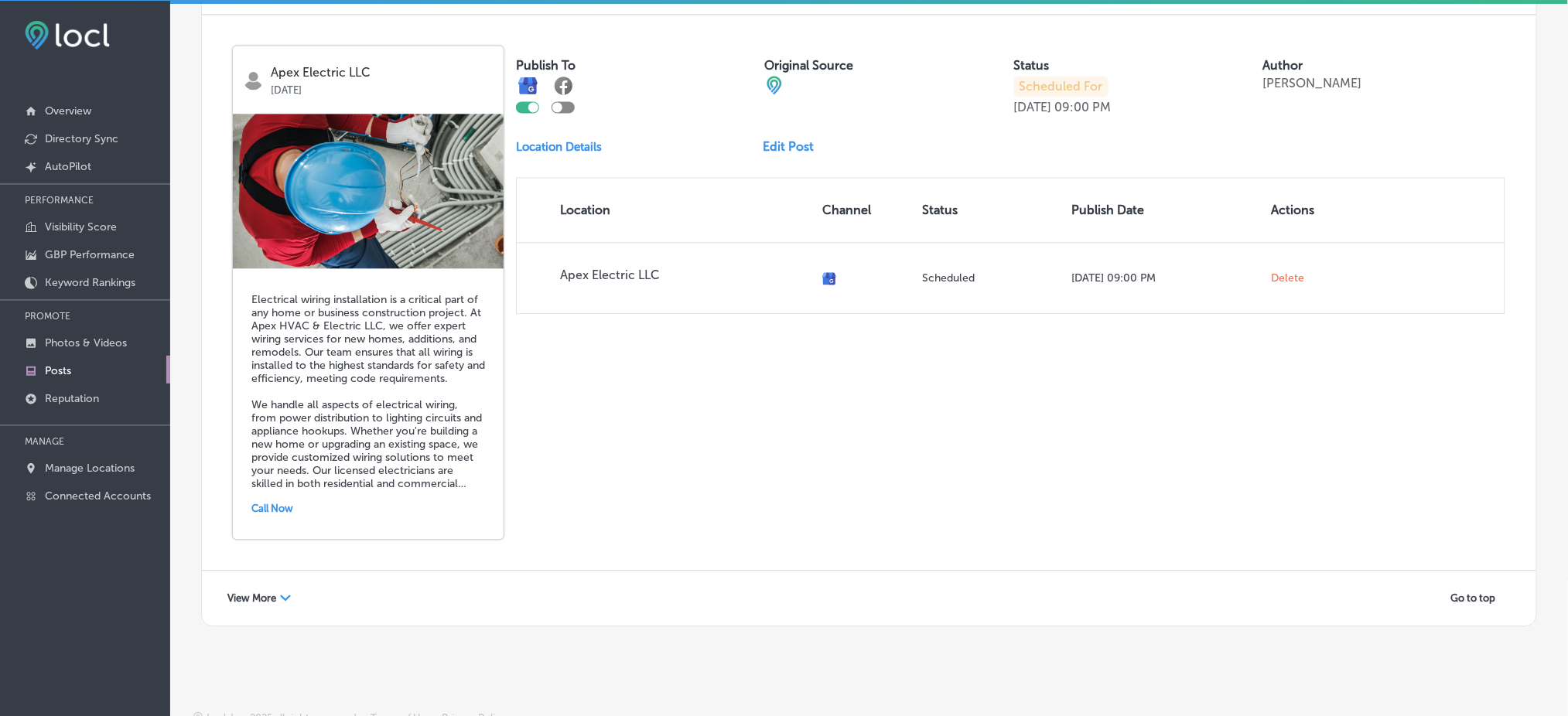
click at [249, 593] on span "View More" at bounding box center [252, 598] width 49 height 11
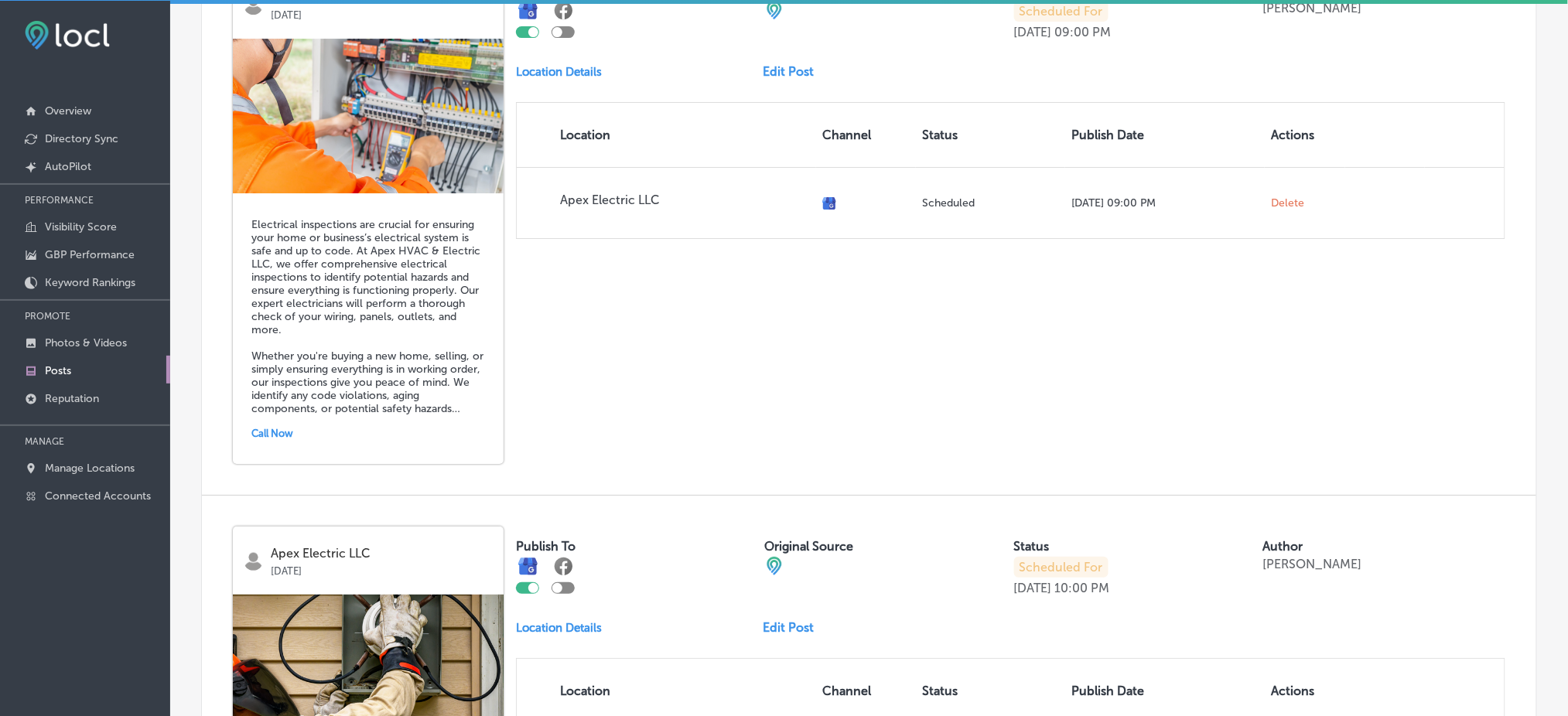
scroll to position [6621, 0]
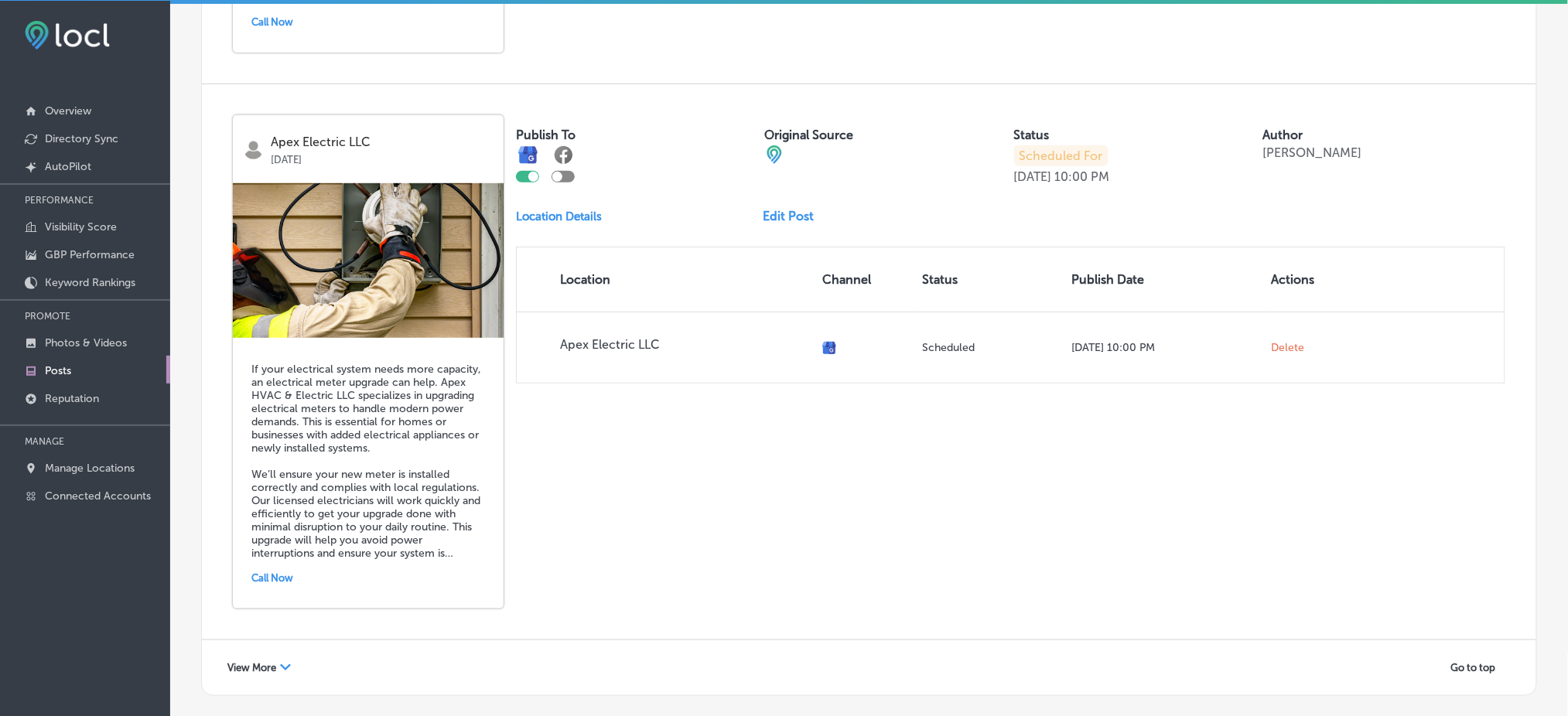
click at [265, 663] on span "View More" at bounding box center [252, 668] width 49 height 11
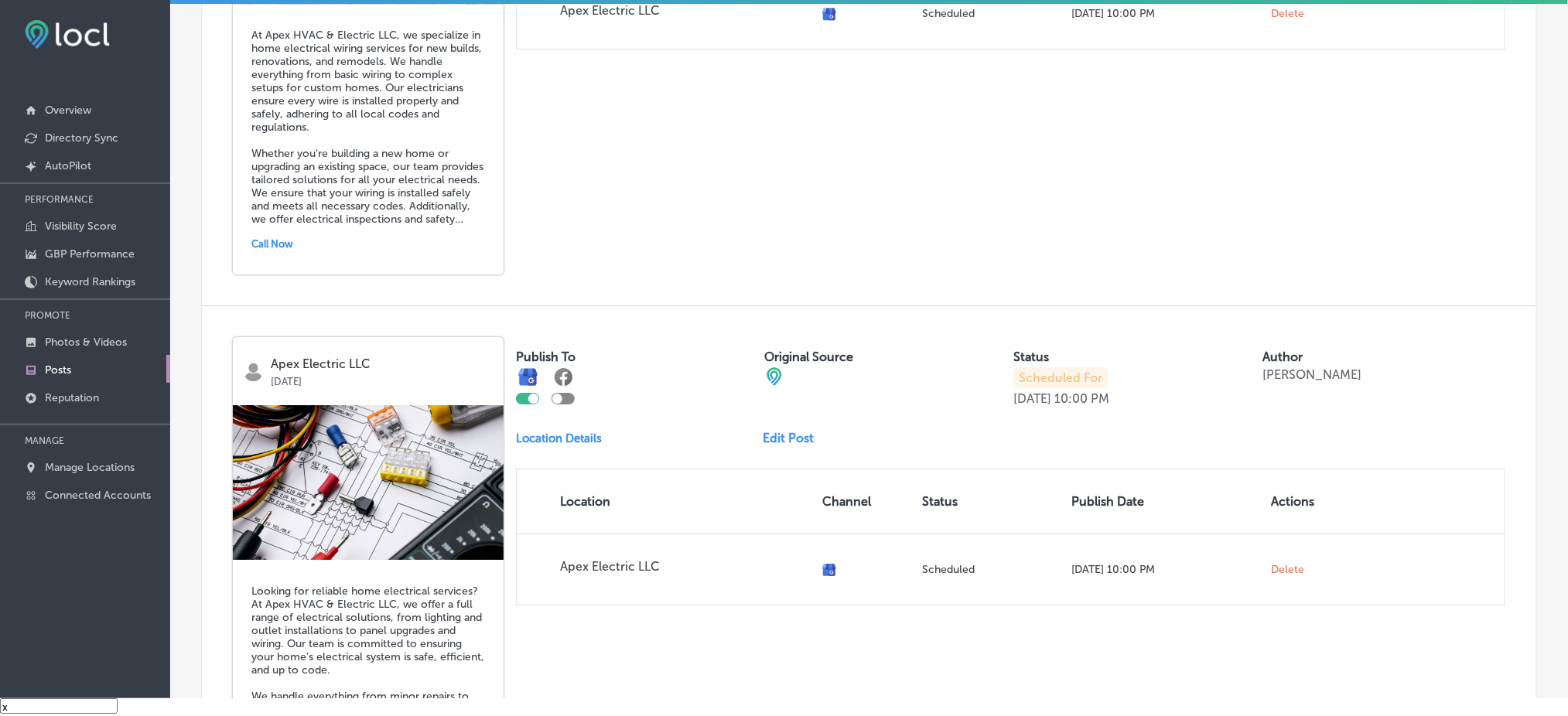
scroll to position [8255, 0]
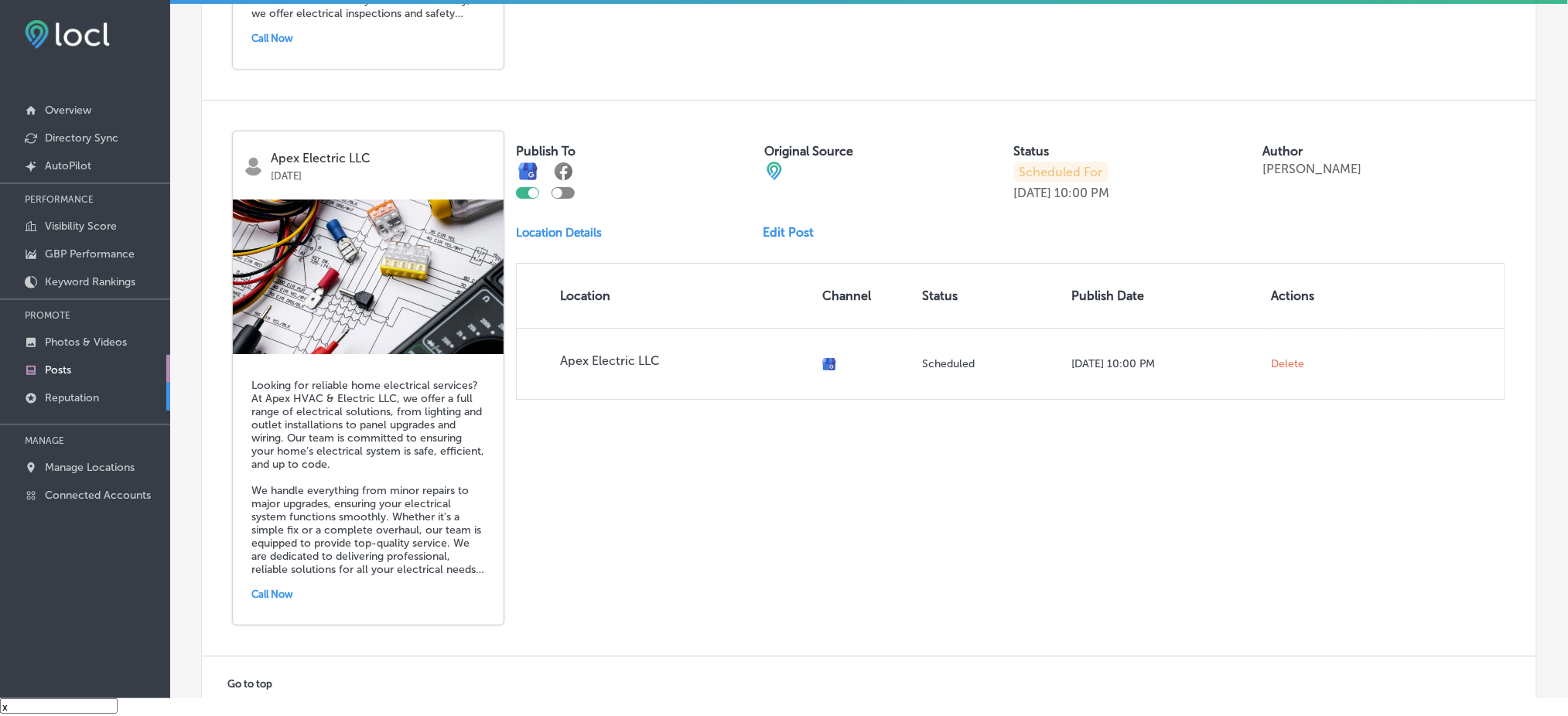
click at [141, 385] on link "Reputation" at bounding box center [85, 397] width 170 height 28
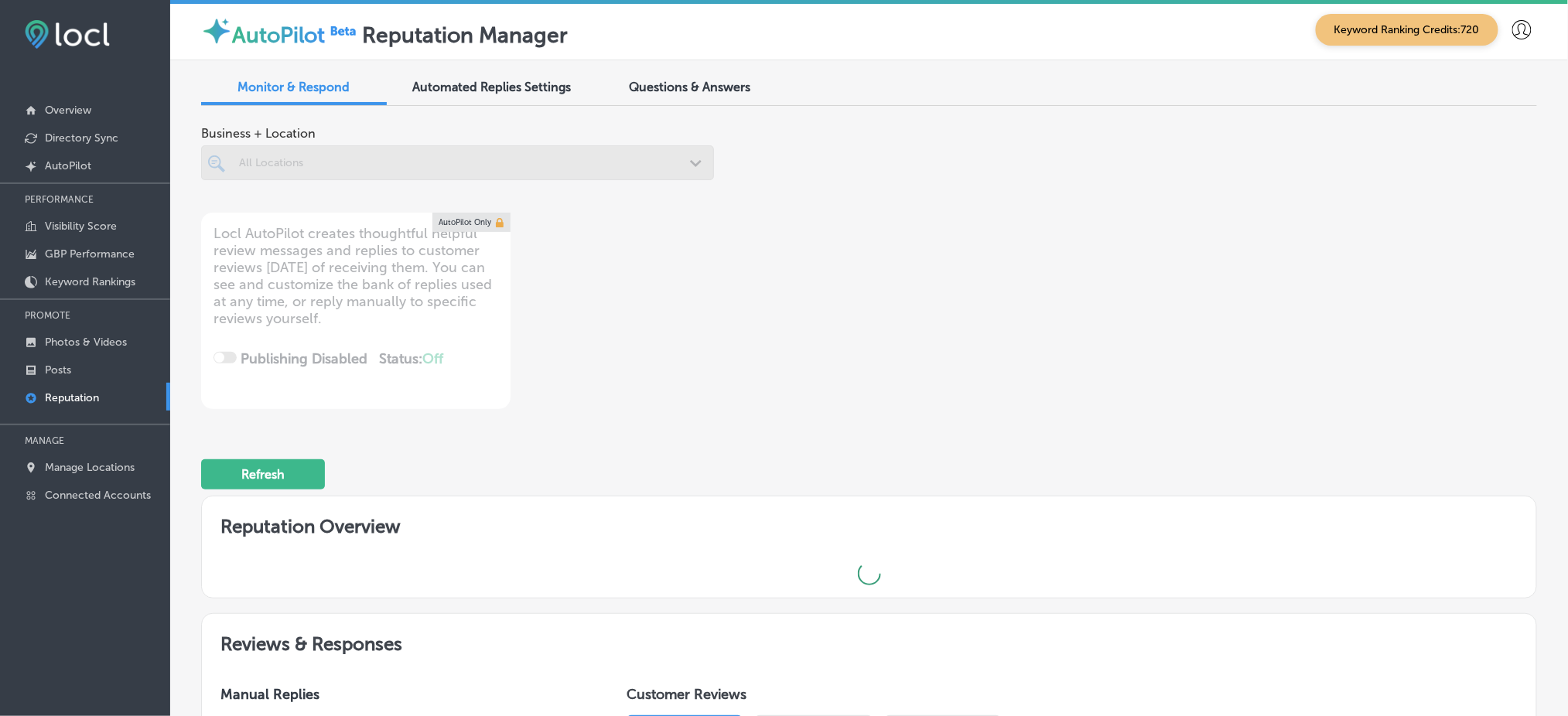
scroll to position [4, 0]
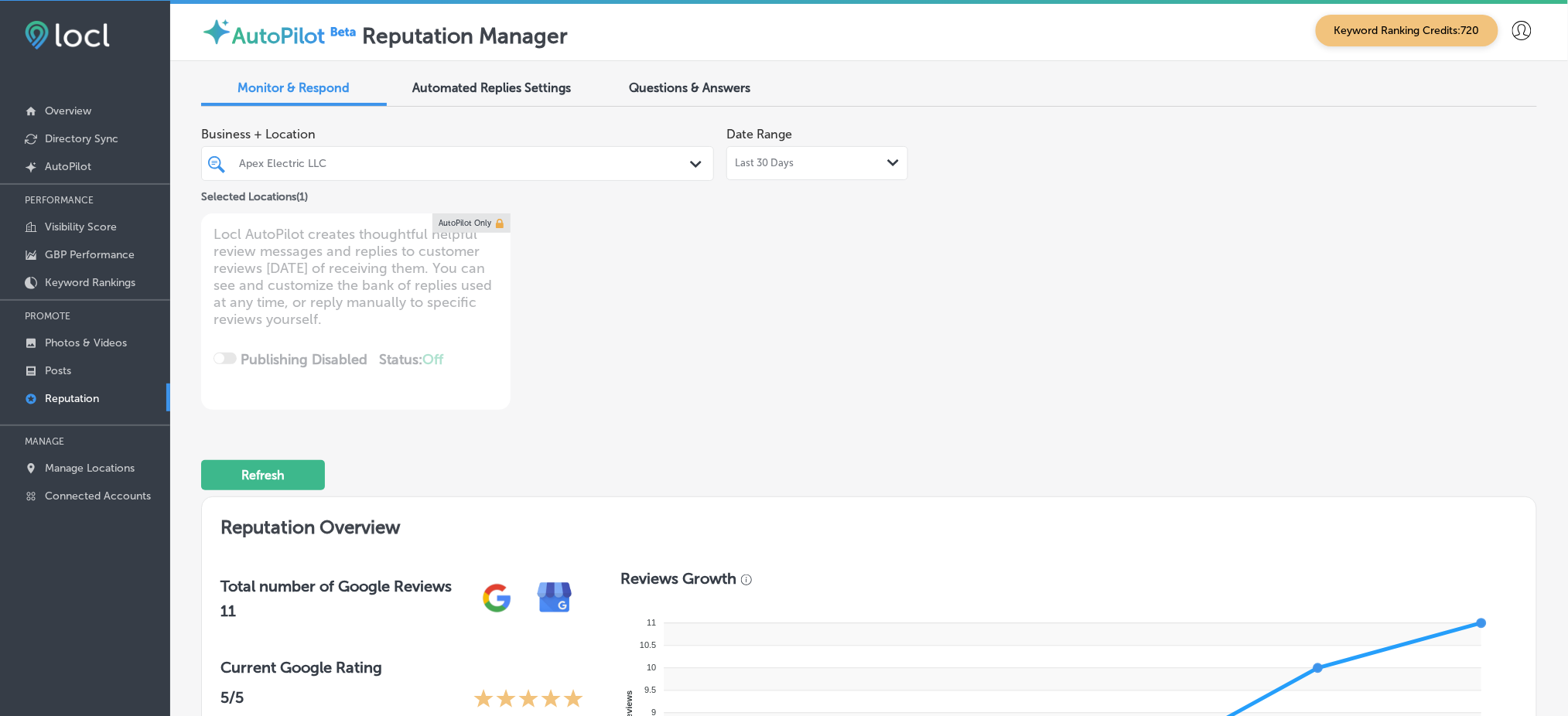
click at [416, 170] on div "Apex Electric LLC" at bounding box center [465, 163] width 452 height 13
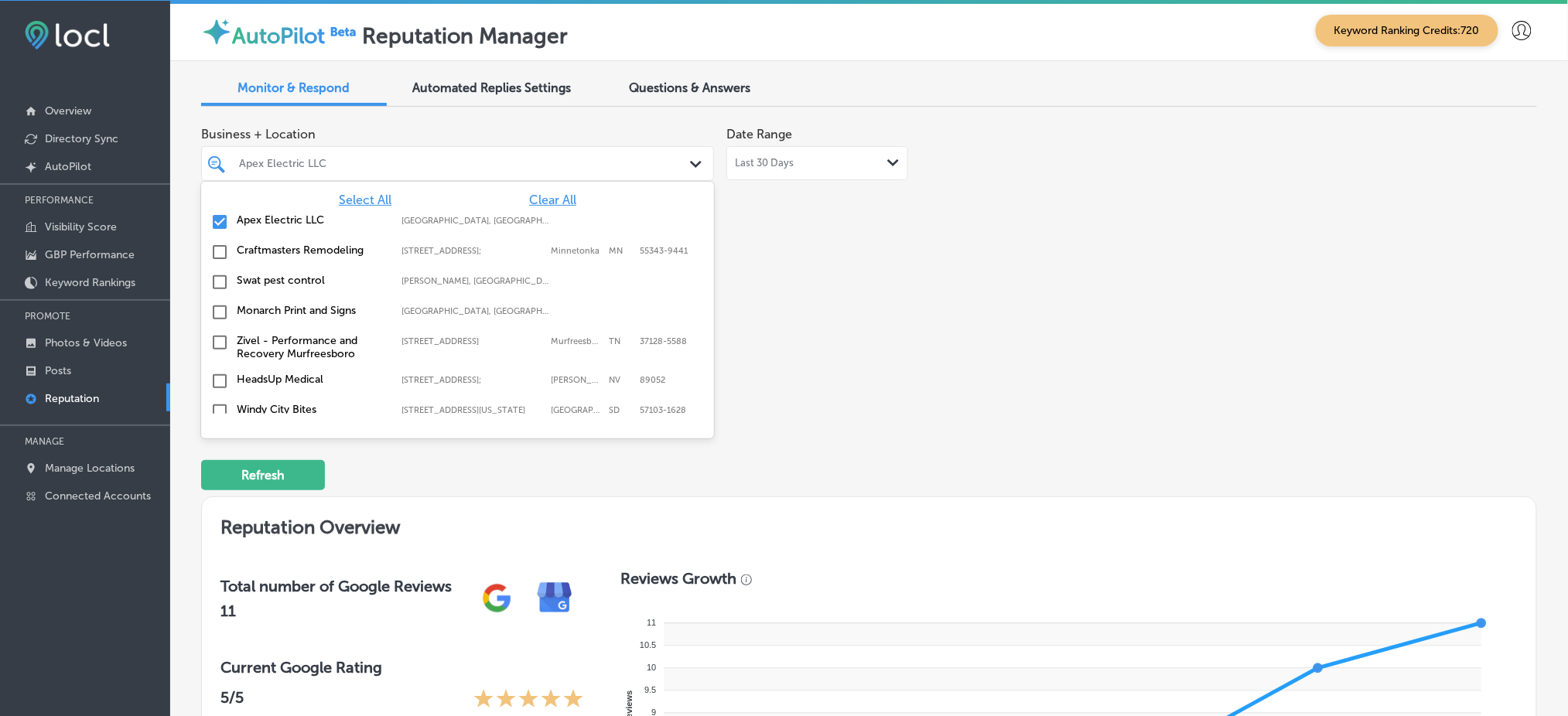
click at [371, 207] on span "Select All" at bounding box center [365, 200] width 52 height 15
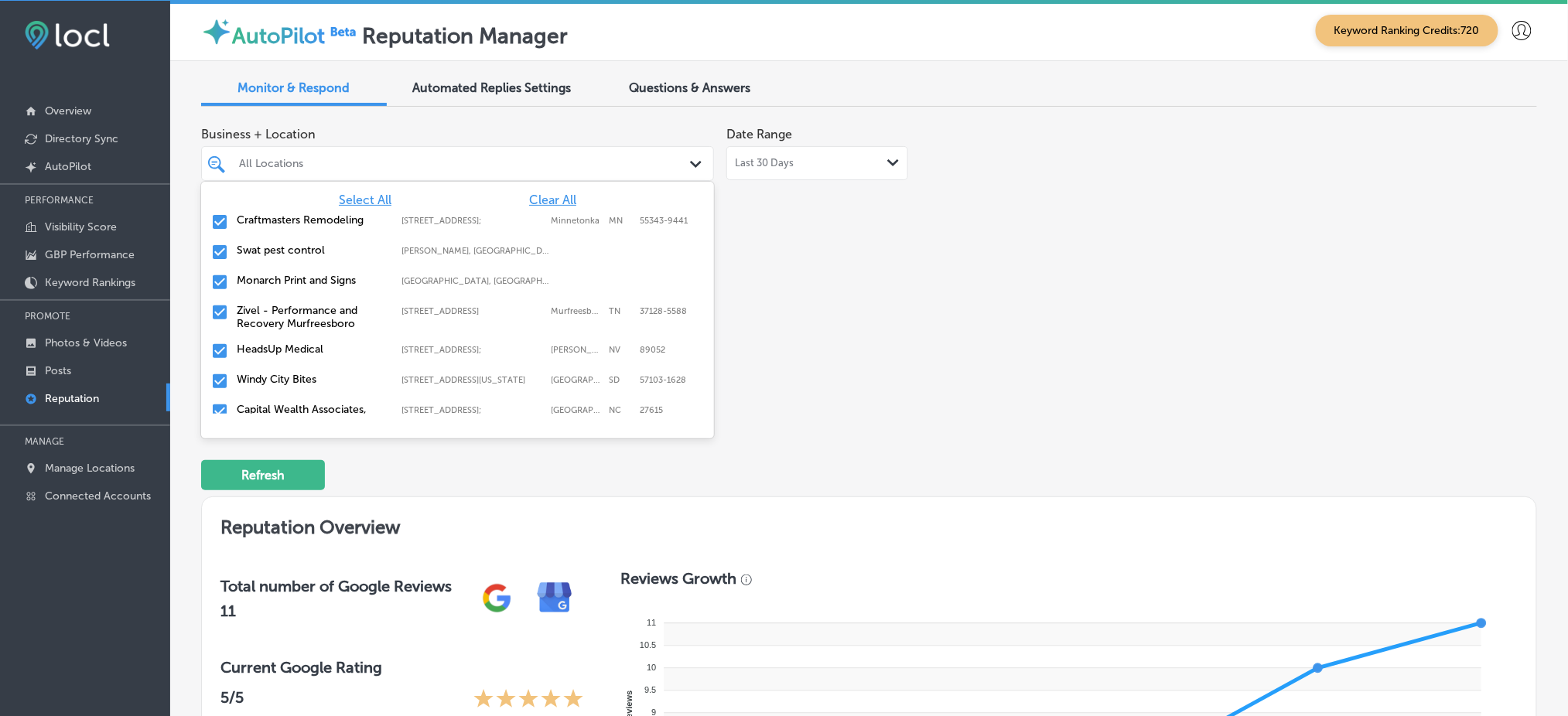
click at [1100, 235] on div "Business + Location option focused, 1 of 147. 147 results available. Use Up and…" at bounding box center [869, 264] width 1335 height 291
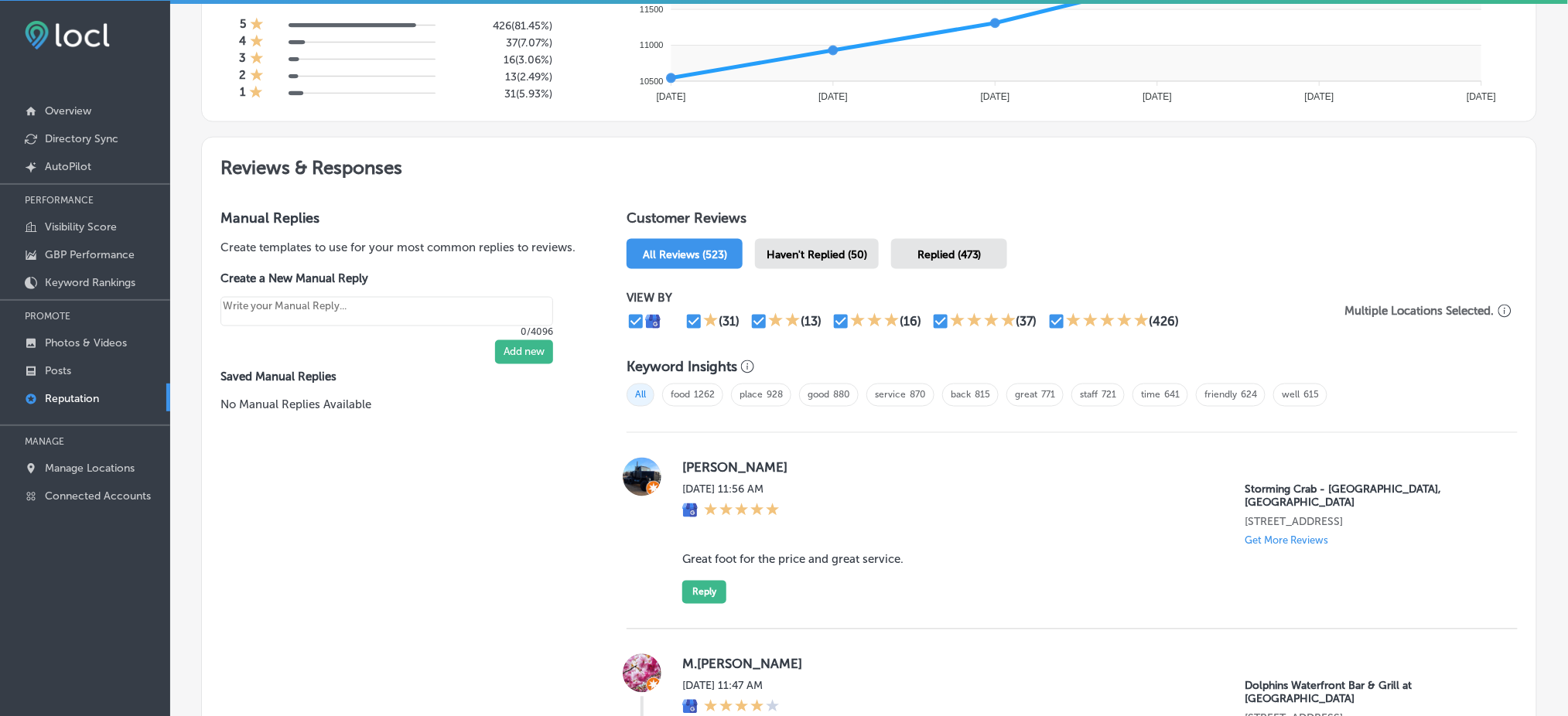
click at [849, 262] on span "Haven't Replied (50)" at bounding box center [816, 255] width 101 height 13
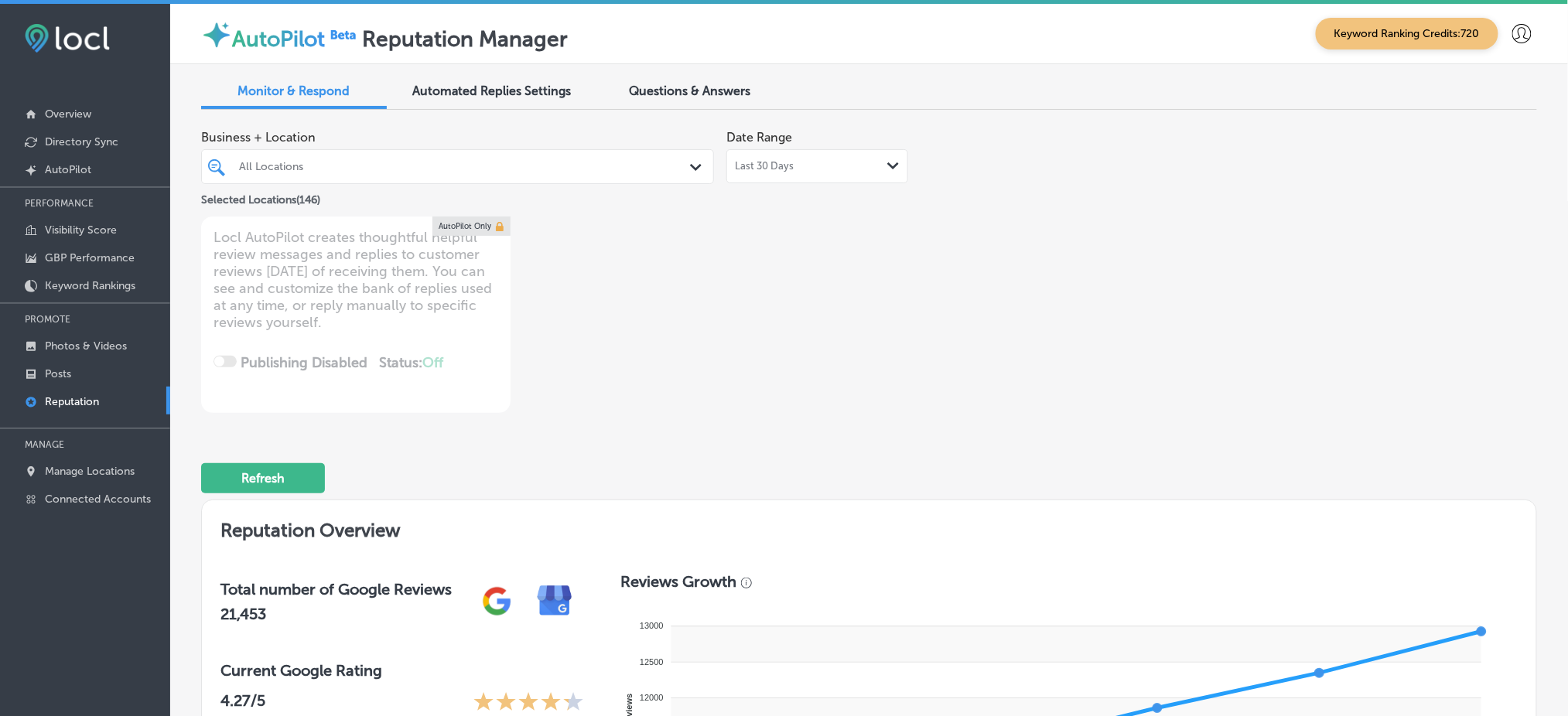
click at [602, 170] on div at bounding box center [435, 167] width 396 height 21
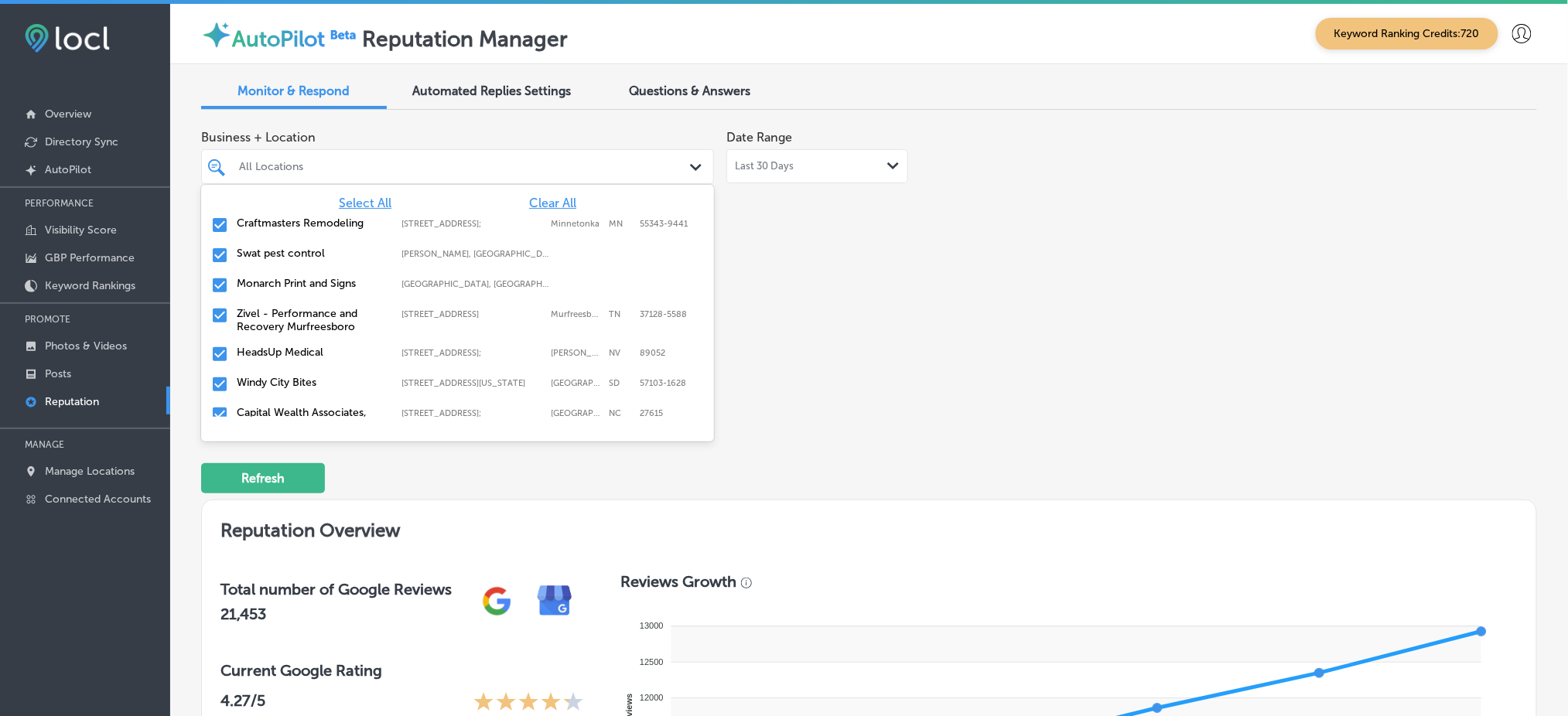
click at [548, 207] on span "Clear All" at bounding box center [553, 203] width 47 height 15
type textarea "x"
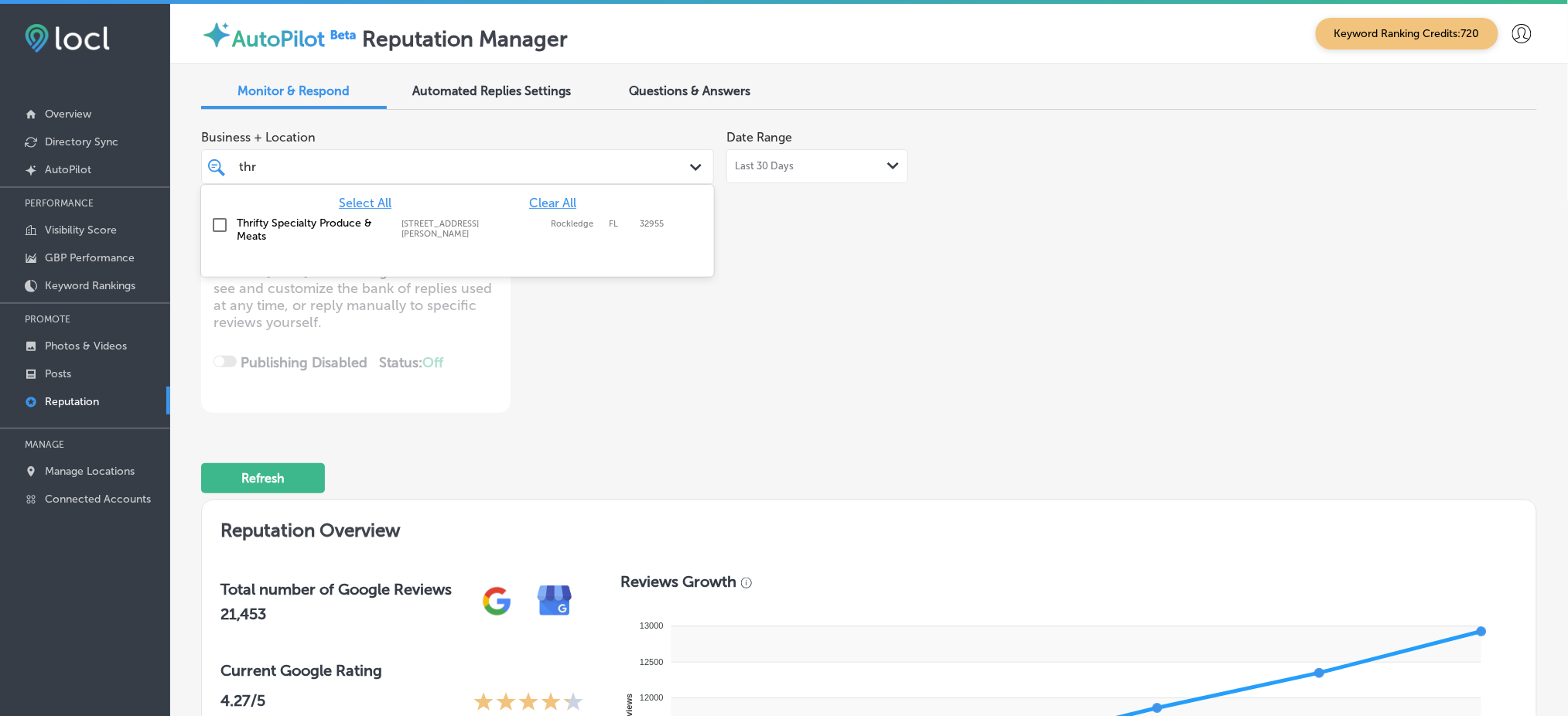
type input "thri"
click at [532, 232] on label "[STREET_ADDRESS][PERSON_NAME]" at bounding box center [472, 228] width 142 height 20
type textarea "x"
type input "thri"
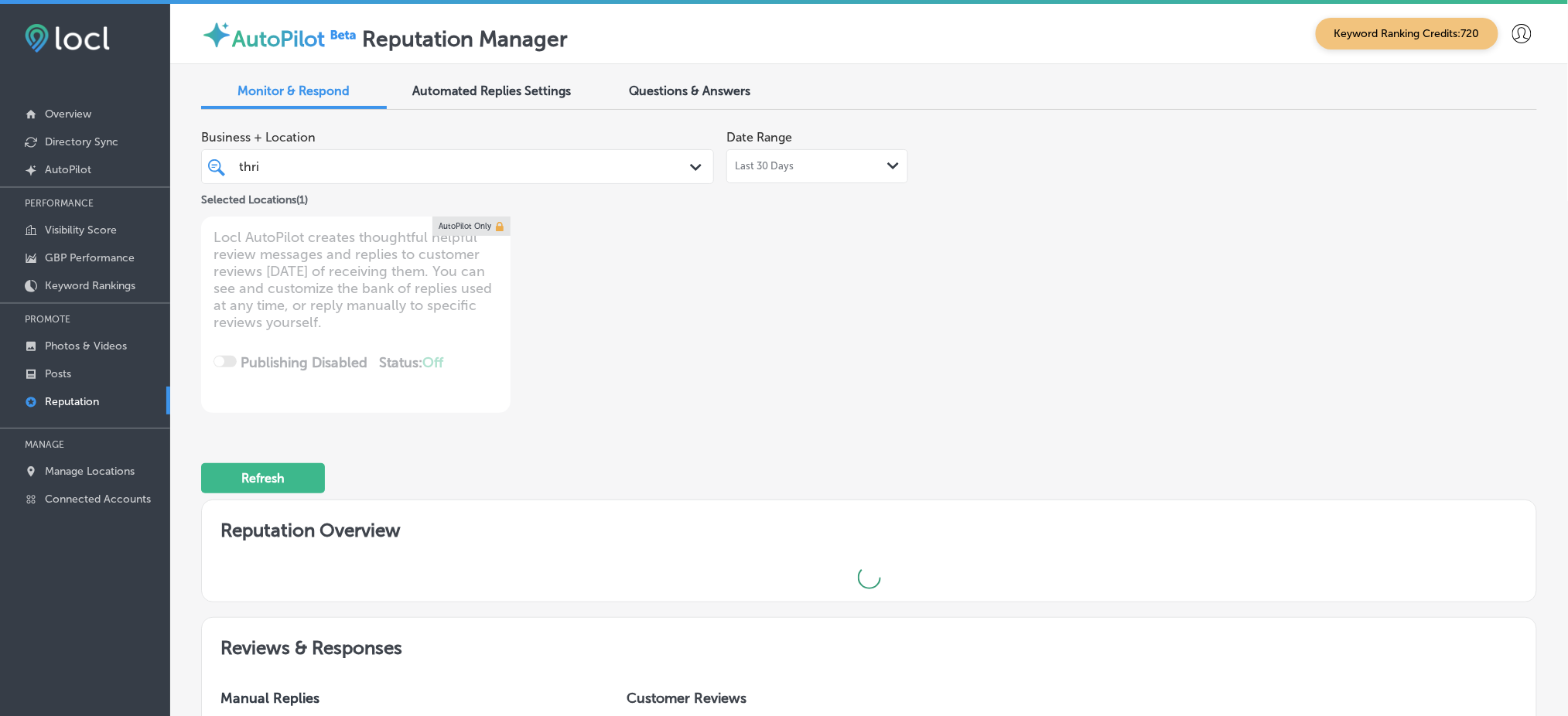
click at [976, 230] on div "Business + Location thri thri Path Created with Sketch. Selected Locations ( 1 …" at bounding box center [602, 268] width 802 height 291
type textarea "x"
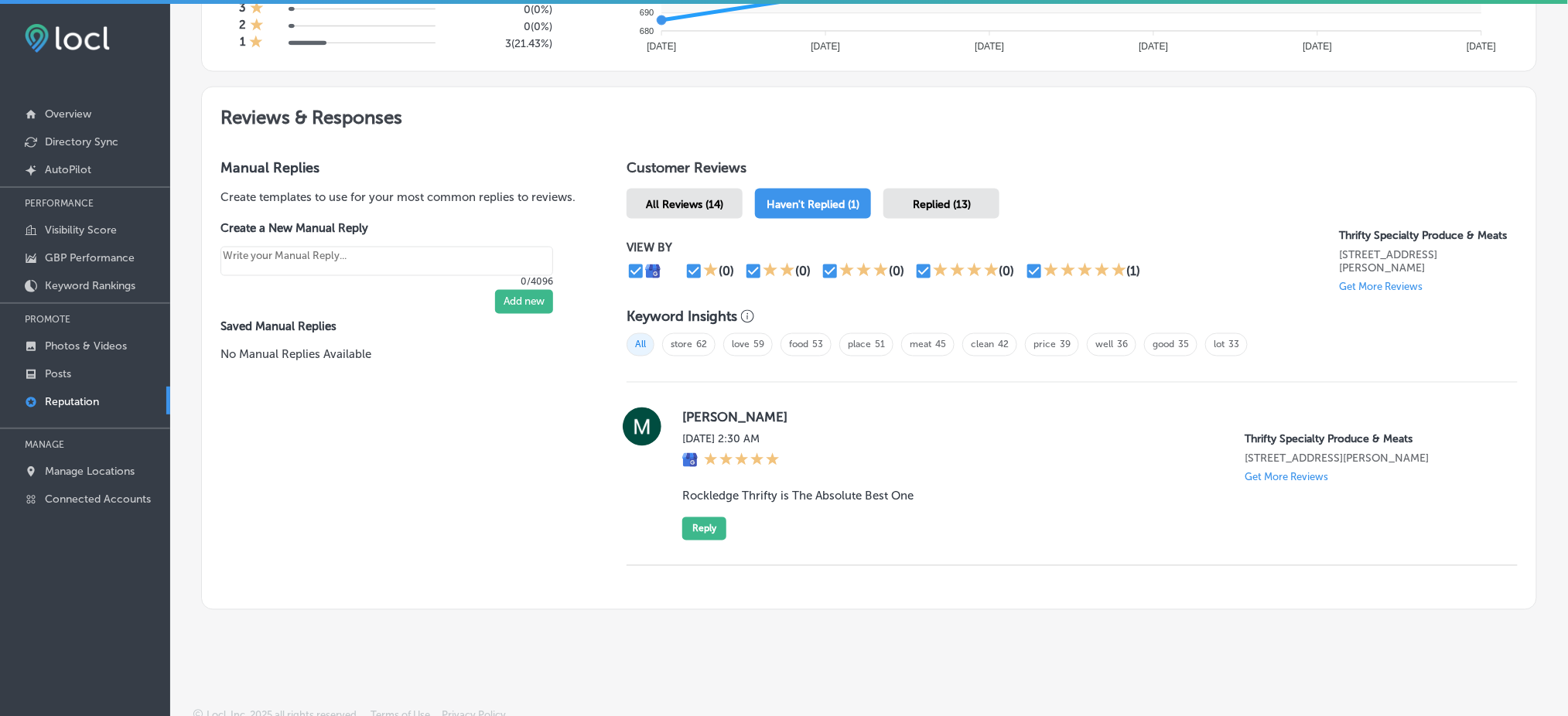
scroll to position [790, 0]
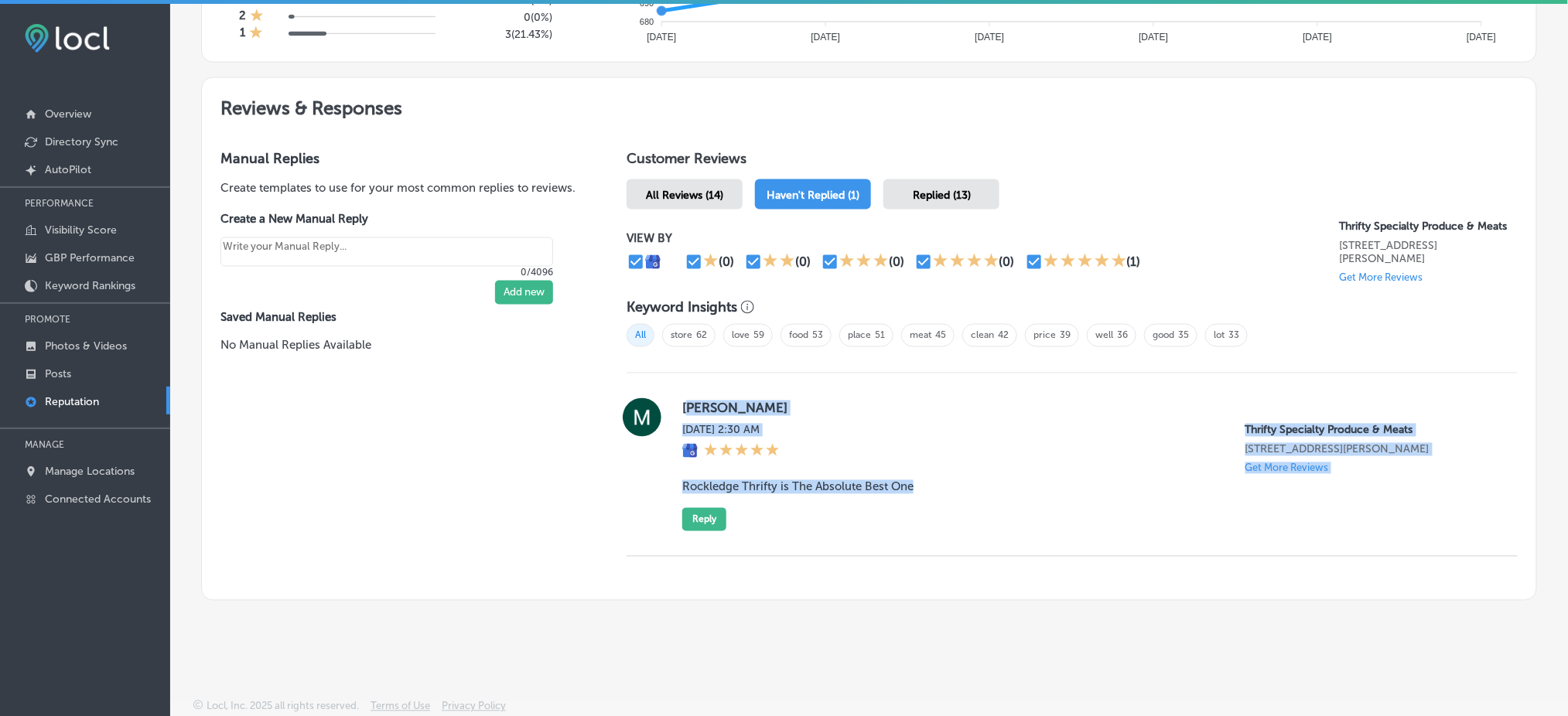
drag, startPoint x: 688, startPoint y: 379, endPoint x: 957, endPoint y: 486, distance: 289.5
click at [957, 486] on div "[PERSON_NAME] [DATE] 2:30 AM Thrifty Specialty Produce & Meats [STREET_ADDRESS]…" at bounding box center [1072, 465] width 891 height 183
copy div "[PERSON_NAME] [DATE] 2:30 AM Thrifty Specialty Produce & Meats [STREET_ADDRESS]…"
click at [707, 516] on button "Reply" at bounding box center [704, 520] width 44 height 24
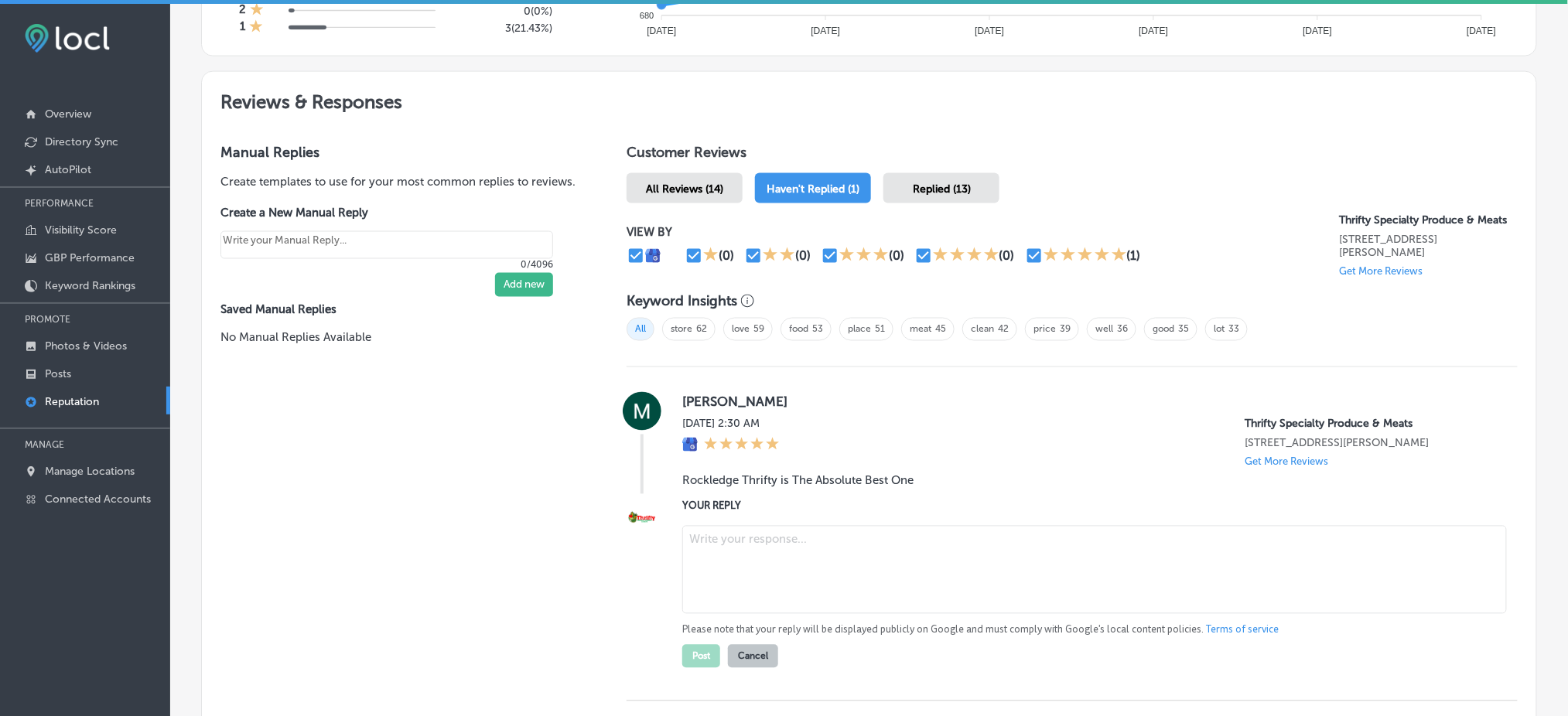
click at [872, 558] on textarea at bounding box center [1095, 570] width 824 height 88
paste textarea "Thank you for the wonderful review, [PERSON_NAME]! We’re so happy to hear that …"
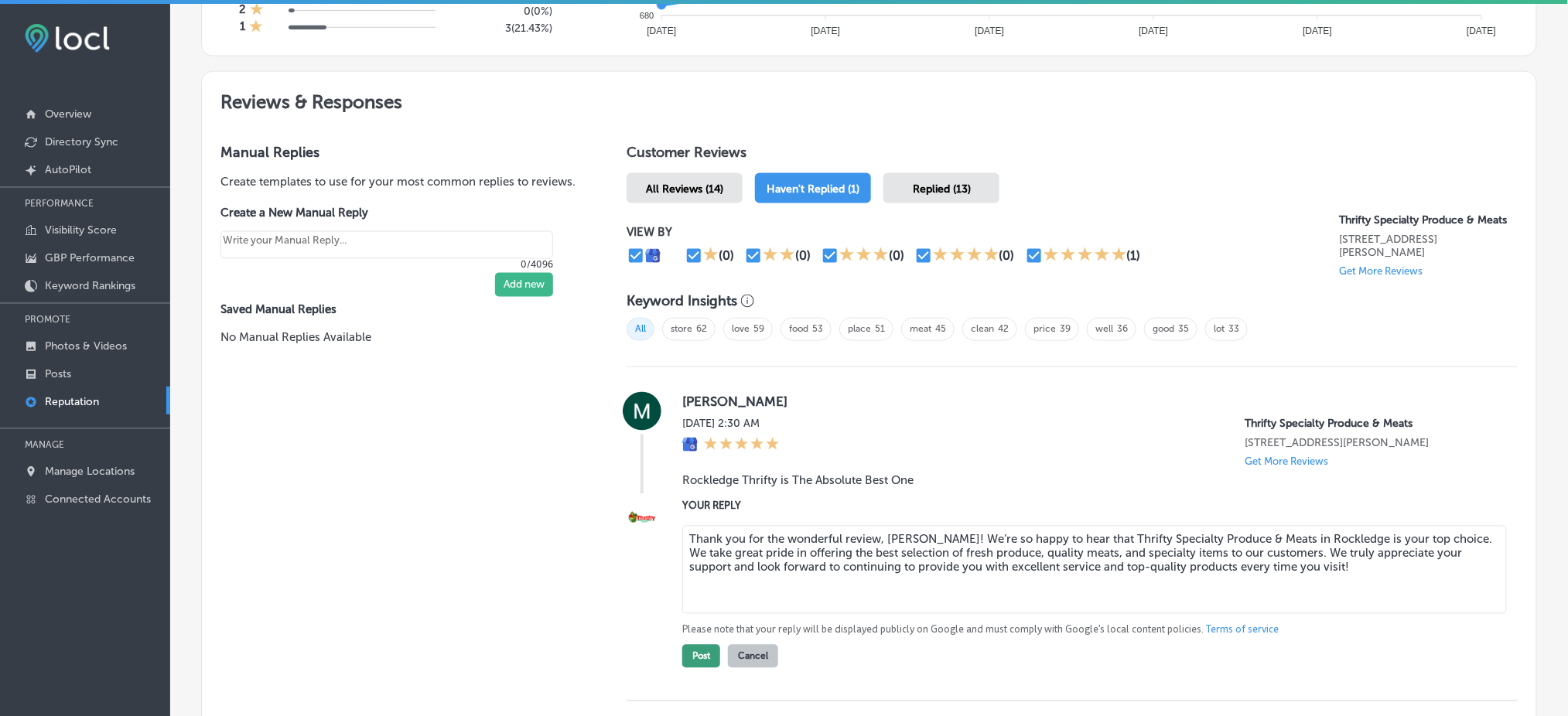
type textarea "Thank you for the wonderful review, [PERSON_NAME]! We’re so happy to hear that …"
click at [696, 667] on button "Post" at bounding box center [701, 656] width 38 height 24
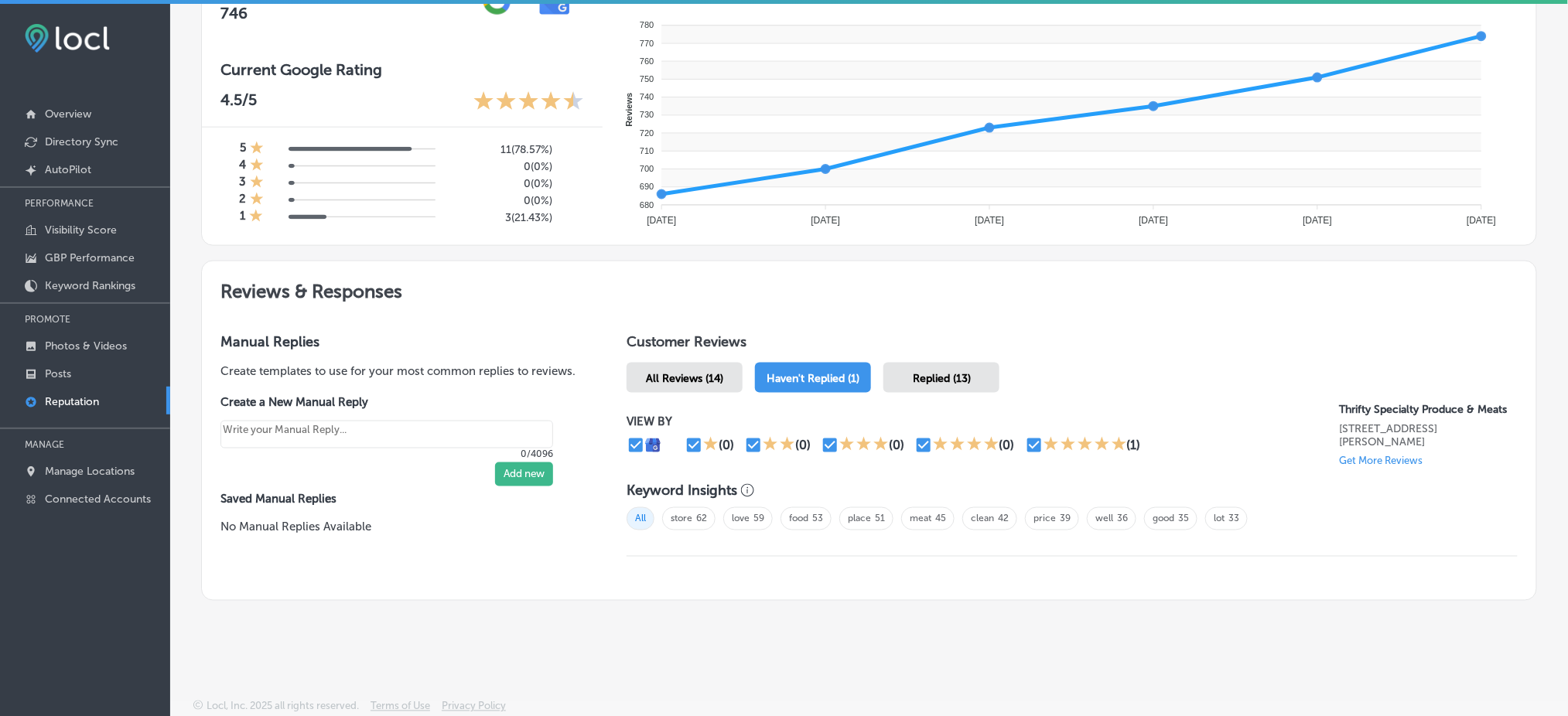
scroll to position [611, 0]
type textarea "x"
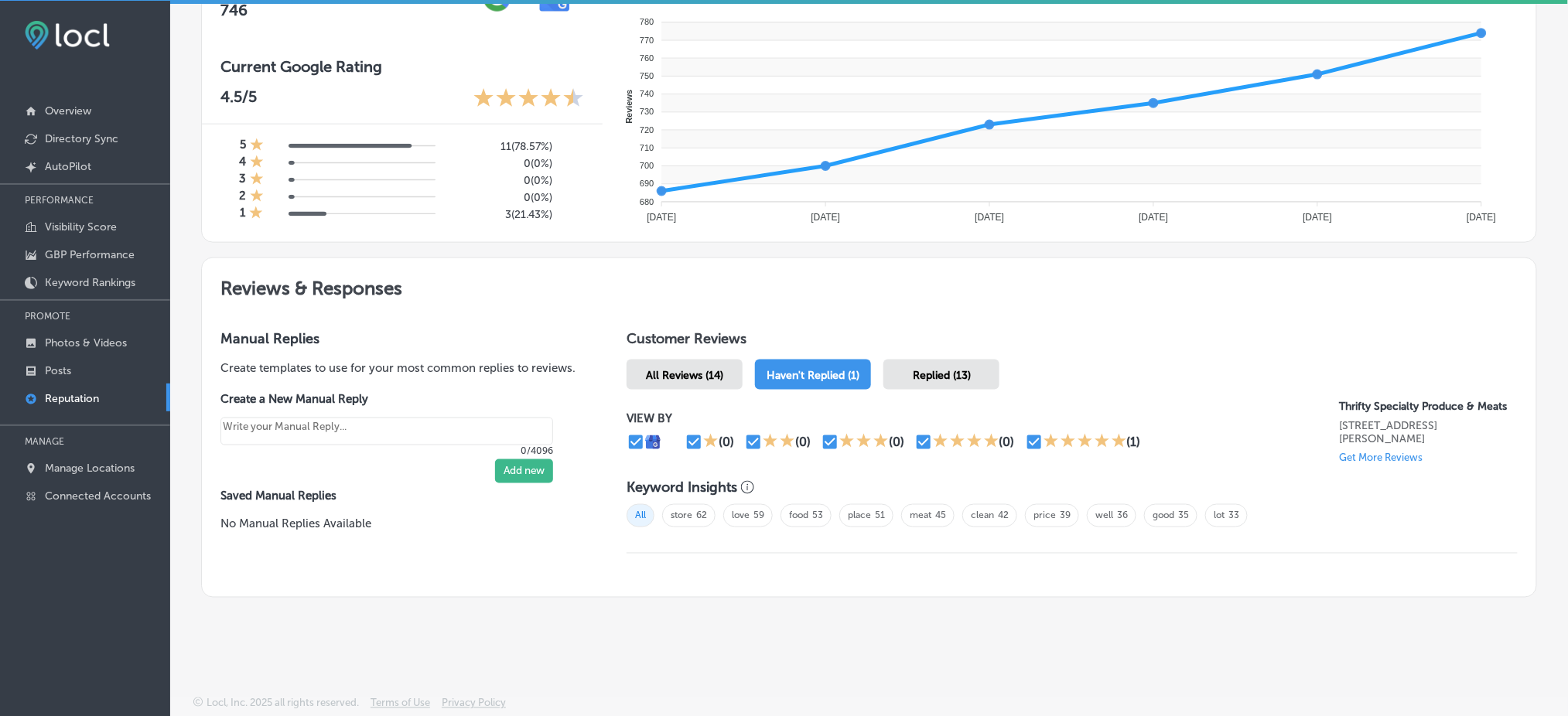
scroll to position [95, 0]
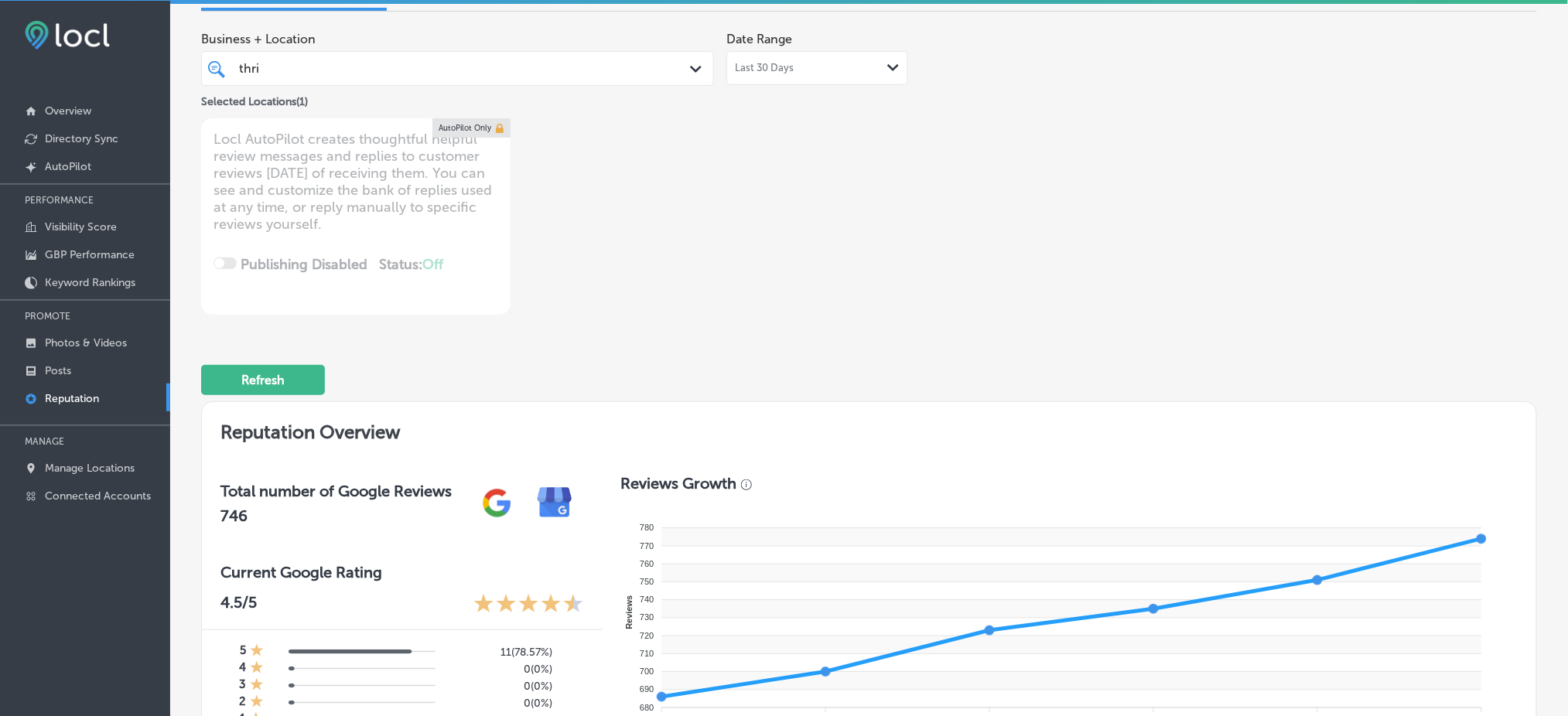
click at [369, 76] on div "thri thri" at bounding box center [435, 68] width 396 height 21
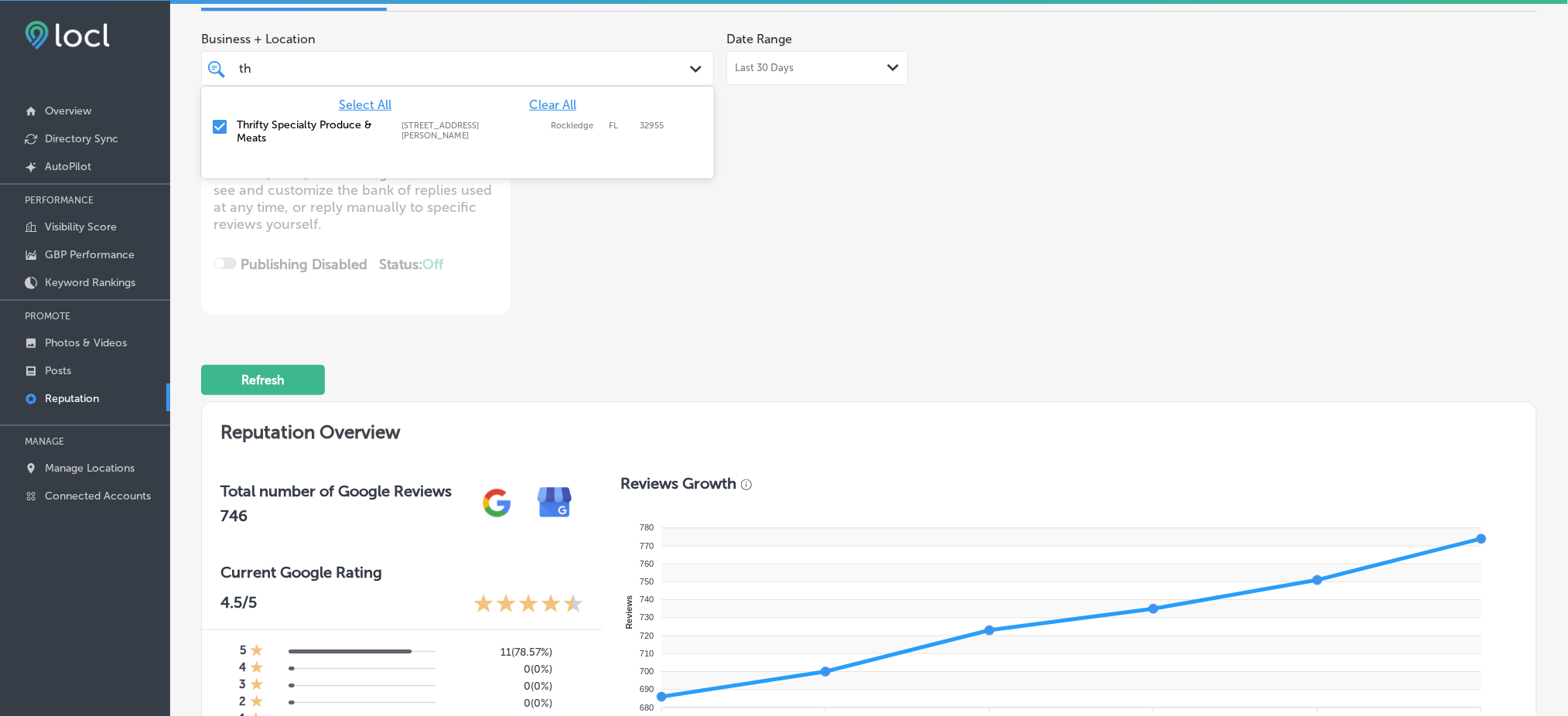
type input "t"
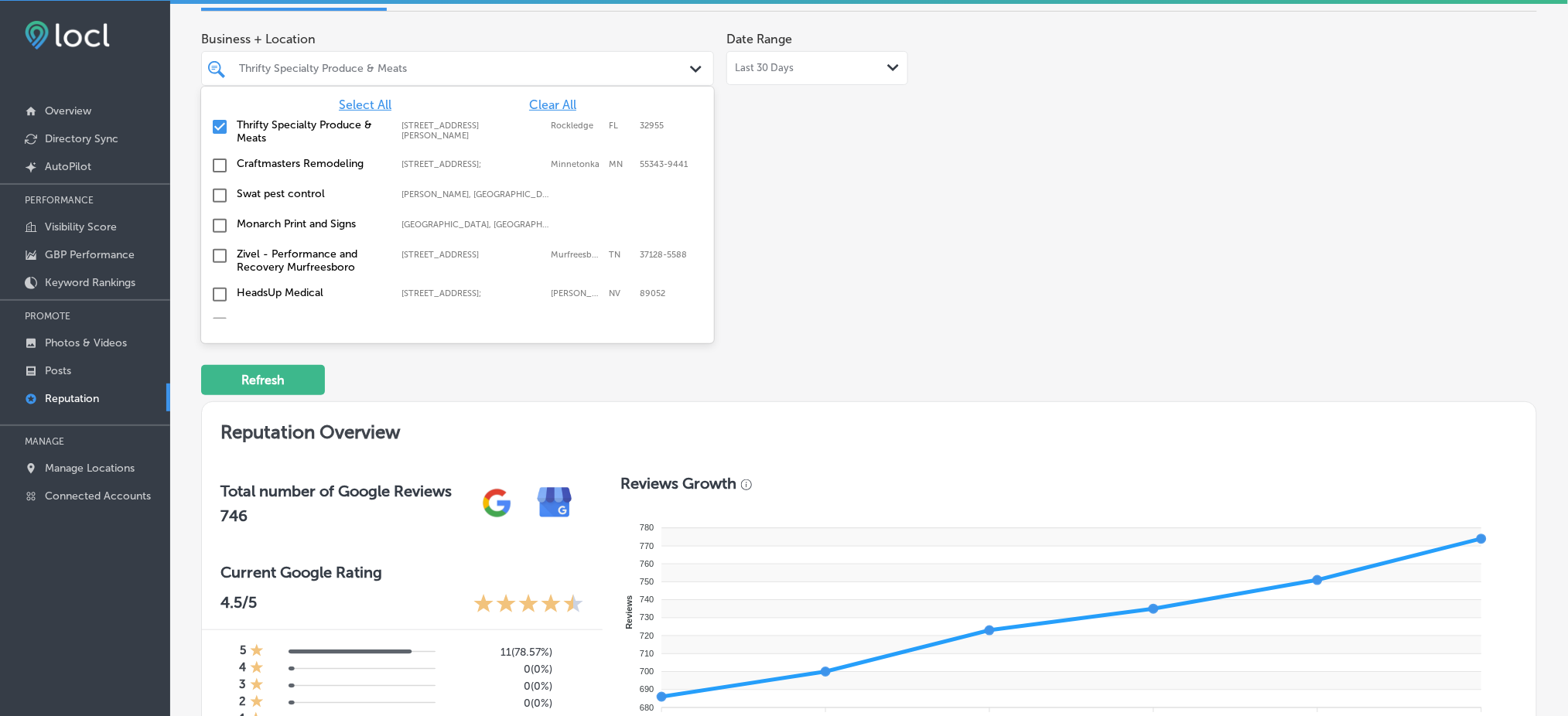
click at [357, 112] on span "Select All" at bounding box center [365, 104] width 52 height 15
type textarea "x"
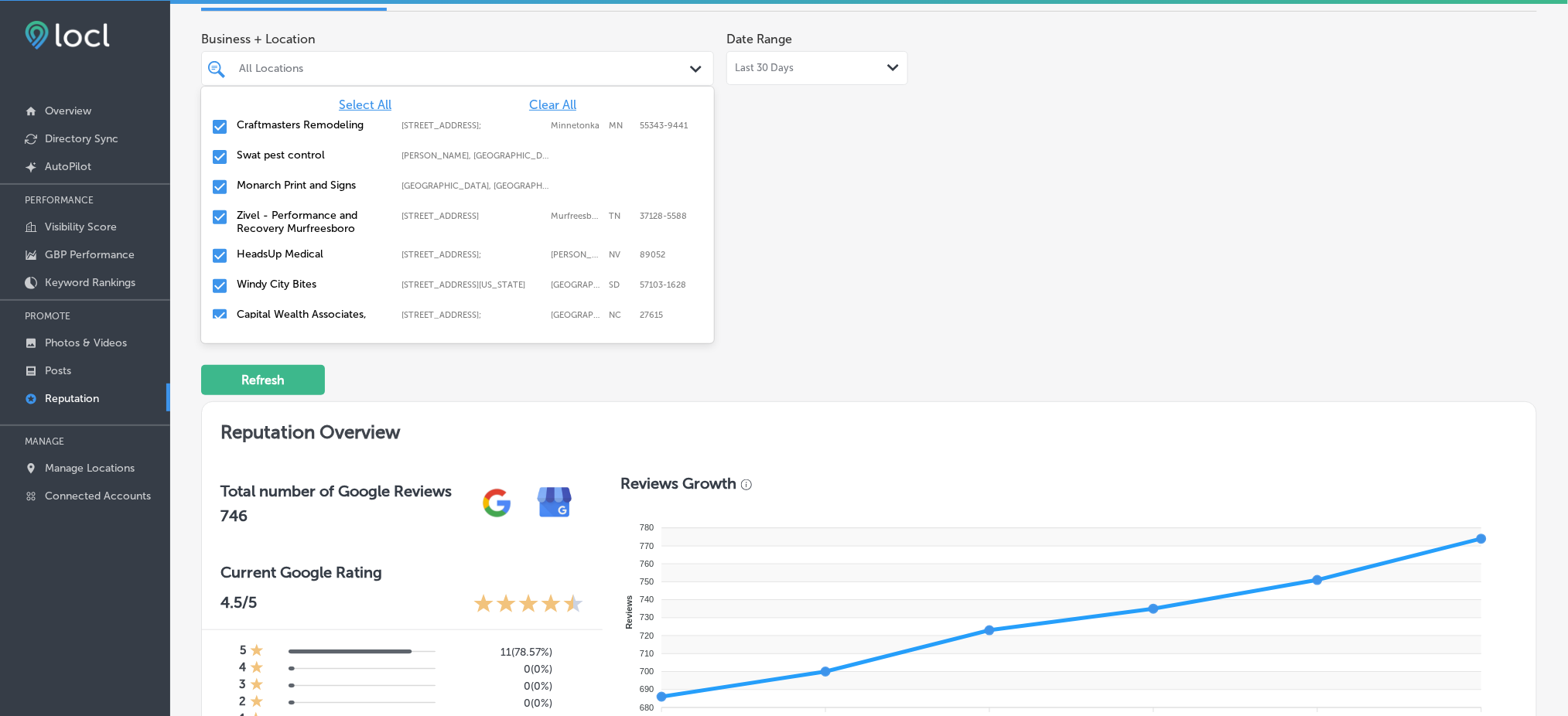
click at [1138, 242] on div "Business + Location option [STREET_ADDRESS][PERSON_NAME]. option focused, 1 of …" at bounding box center [869, 169] width 1335 height 291
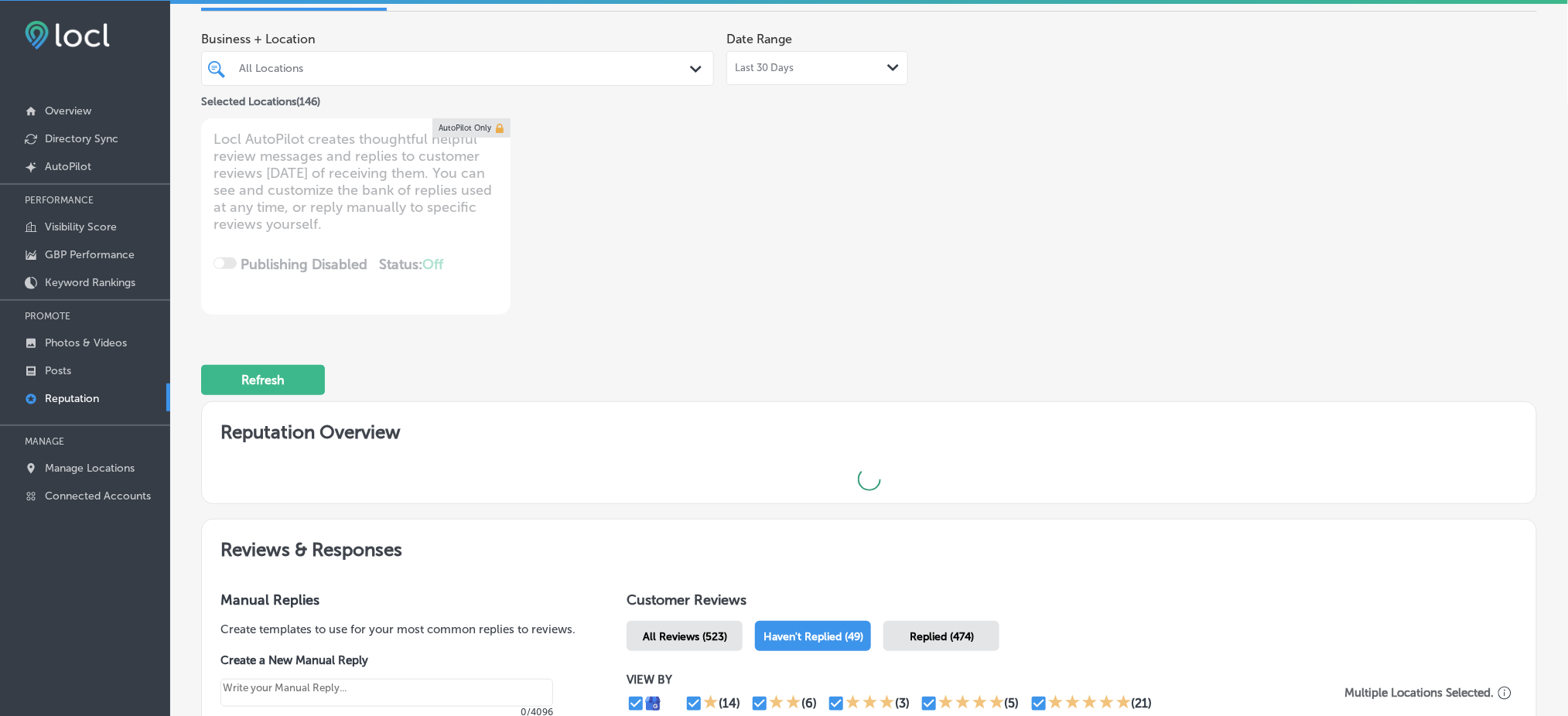
type textarea "x"
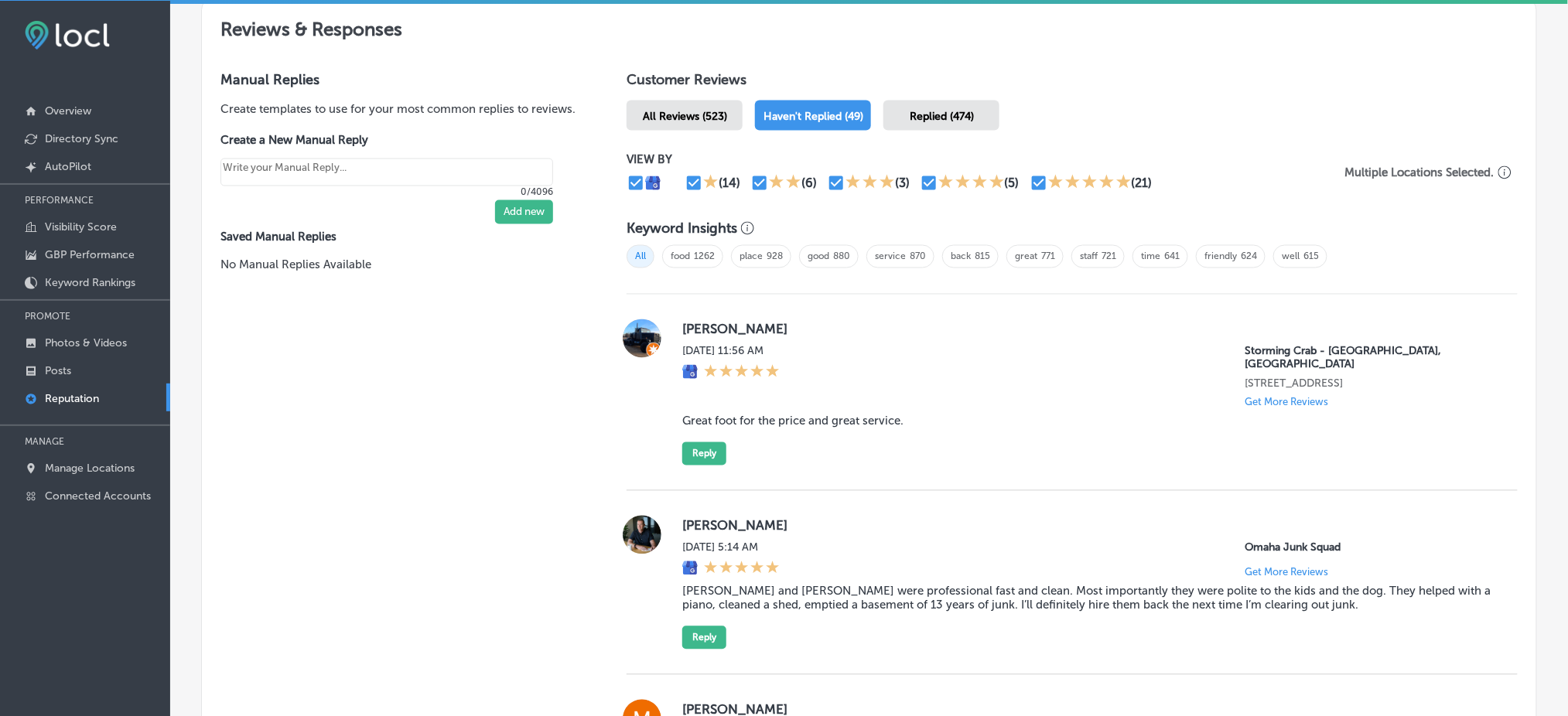
scroll to position [921, 0]
